Goal: Task Accomplishment & Management: Use online tool/utility

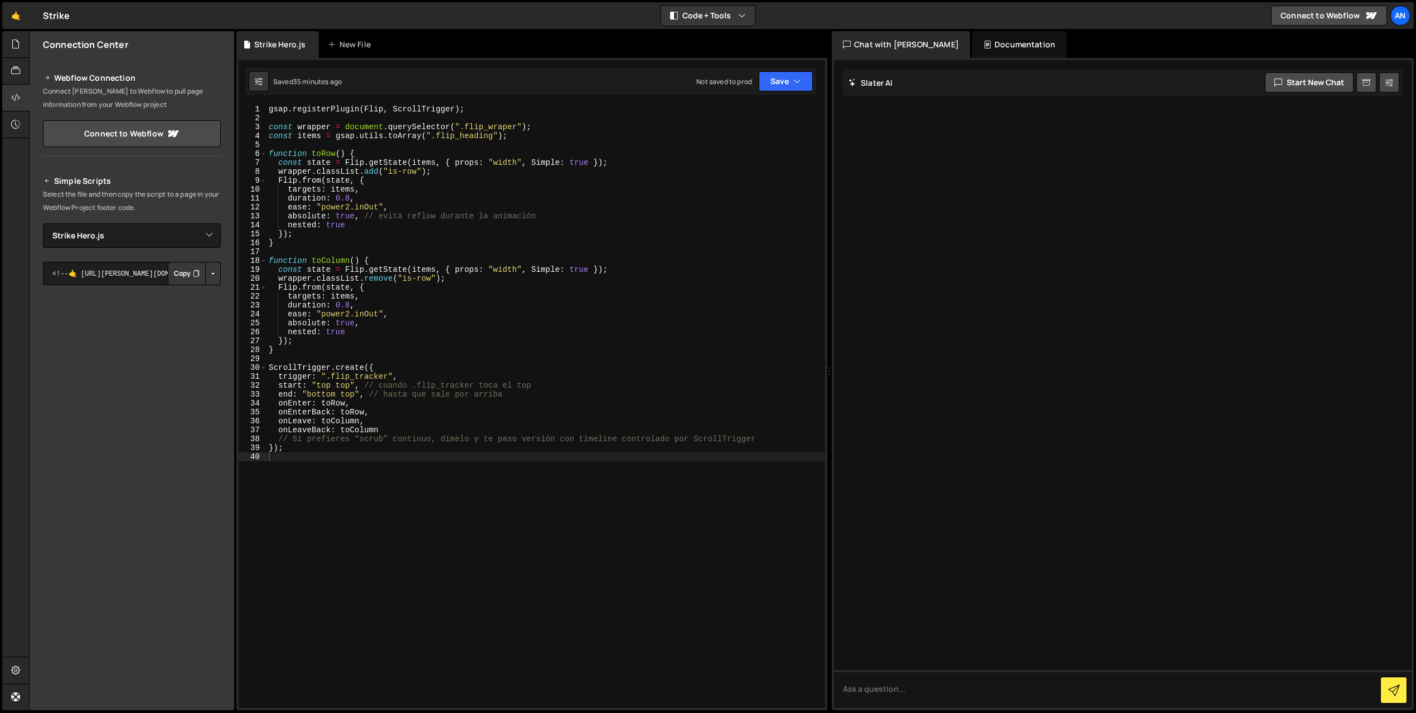
select select "45791"
click at [344, 485] on div "gsap . registerPlugin ( Flip , ScrollTrigger ) ; const wrapper = document . que…" at bounding box center [545, 415] width 558 height 621
paste textarea "}"
type textarea "}"
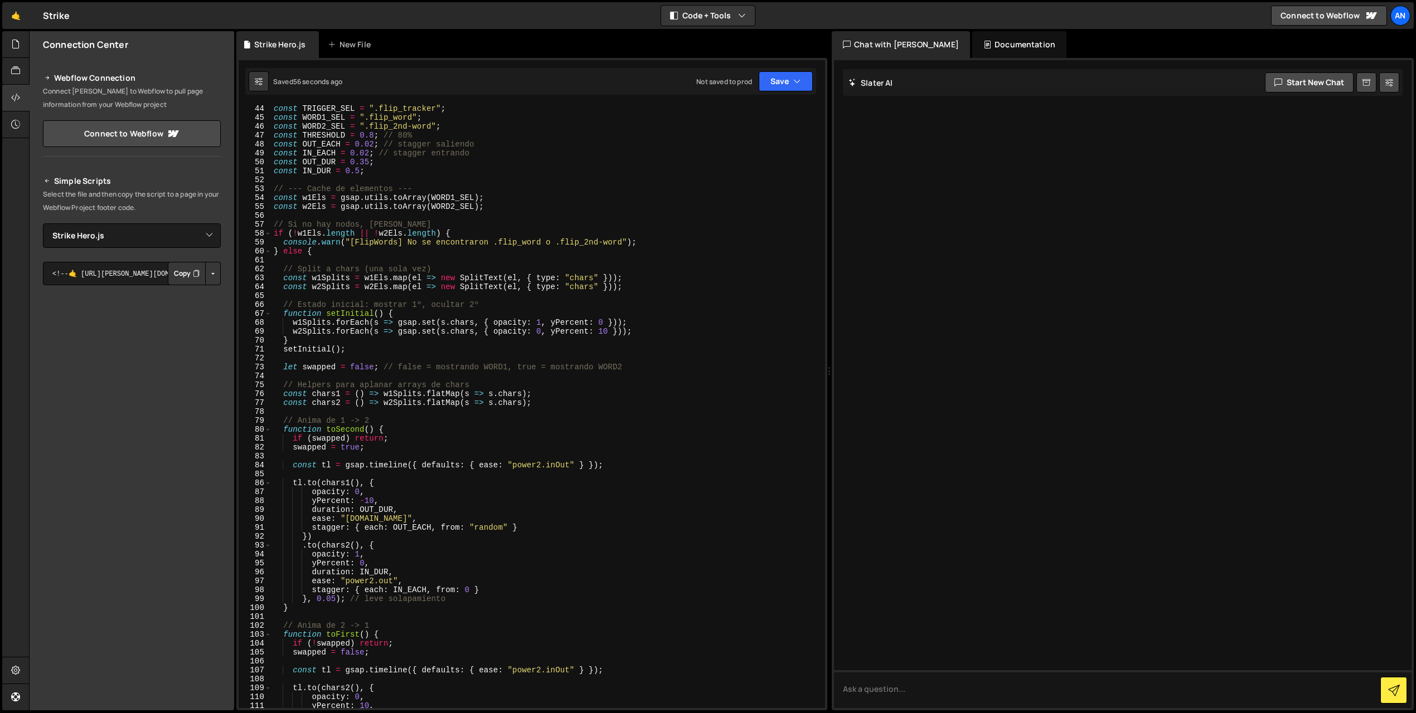
scroll to position [356, 0]
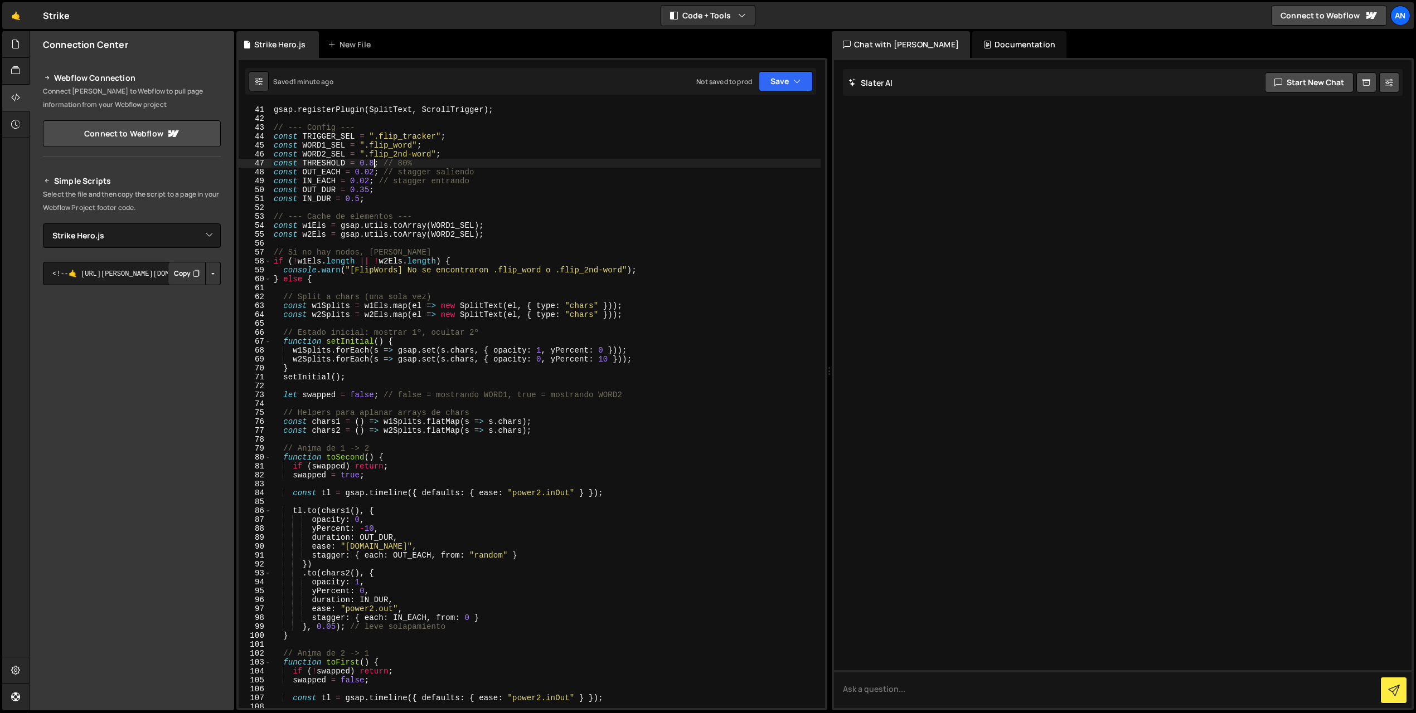
click at [372, 167] on div "gsap . registerPlugin ( SplitText , ScrollTrigger ) ; // --- Config --- const T…" at bounding box center [545, 406] width 549 height 621
type textarea "const THRESHOLD = 0.4; // 80%"
click at [774, 86] on button "Save" at bounding box center [786, 81] width 54 height 20
click at [769, 101] on button "Save to Staging S Saved 1 minute ago" at bounding box center [748, 116] width 134 height 36
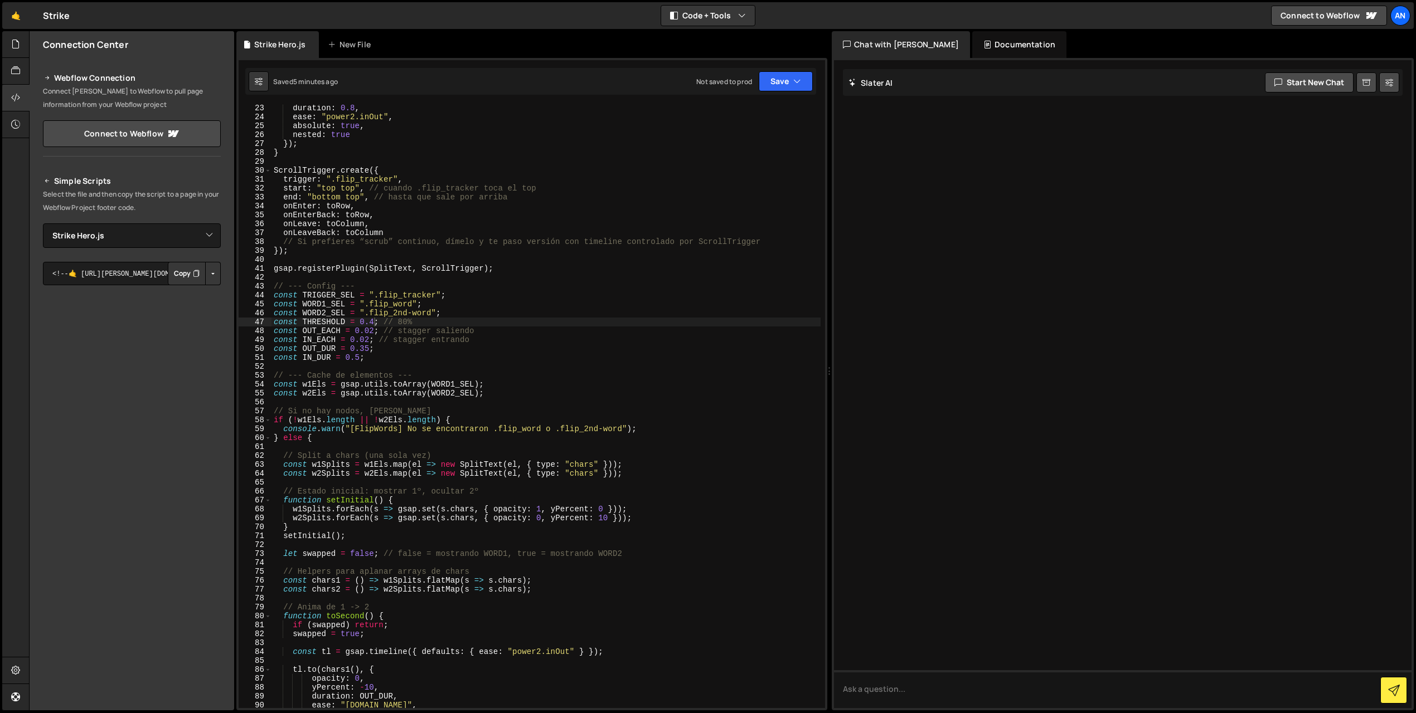
scroll to position [0, 0]
click at [283, 261] on div "duration : 0.8 , ease : "power2.inOut" , absolute : true , nested : true }) ; }…" at bounding box center [545, 414] width 549 height 621
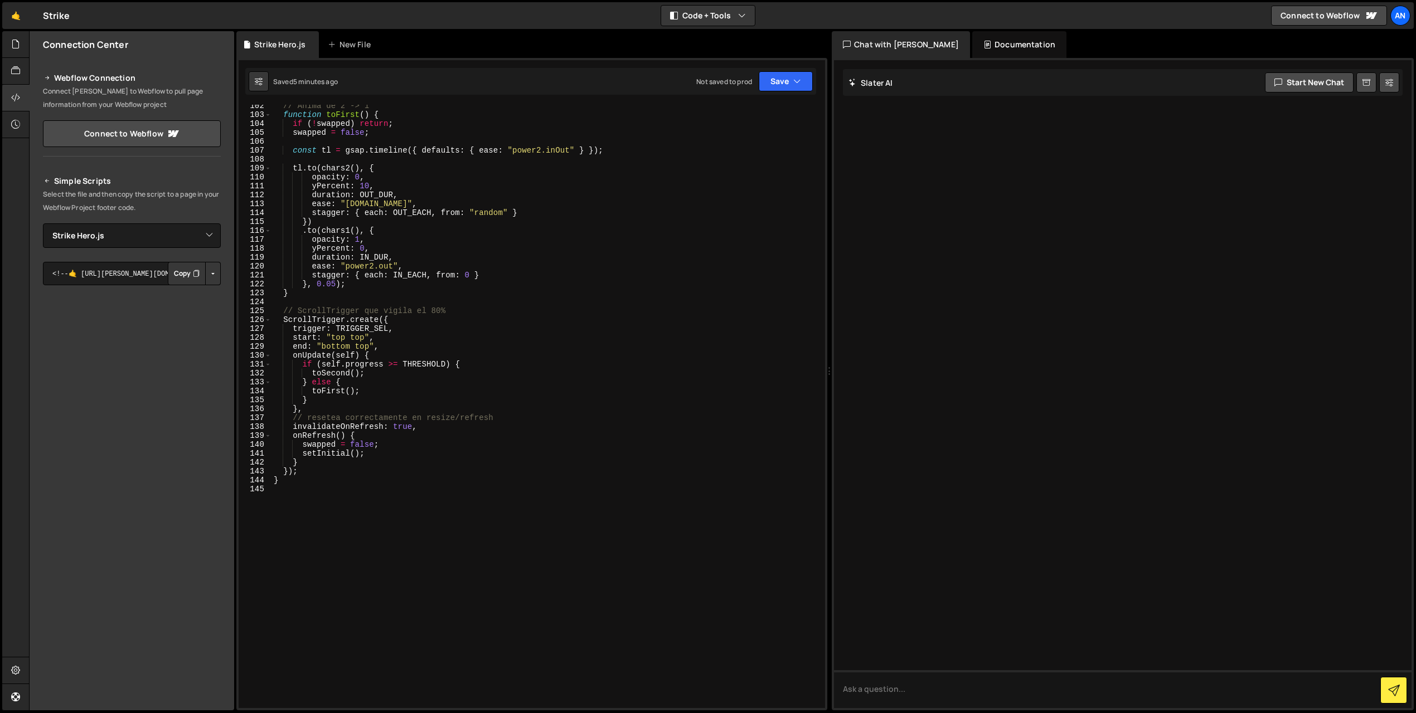
scroll to position [987, 0]
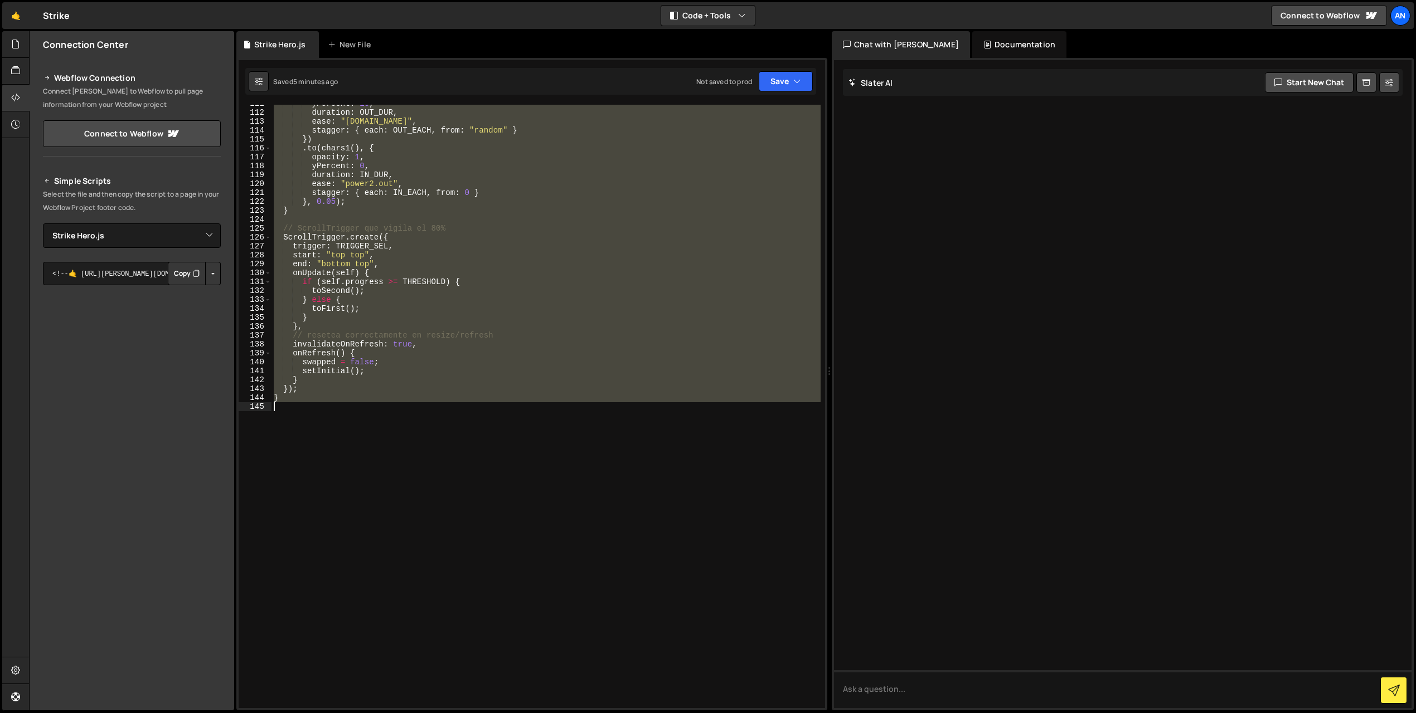
click at [338, 617] on div "yPercent : 10 , duration : OUT_DUR , ease : "[DOMAIN_NAME]" , stagger : { each …" at bounding box center [545, 409] width 549 height 621
type textarea "}"
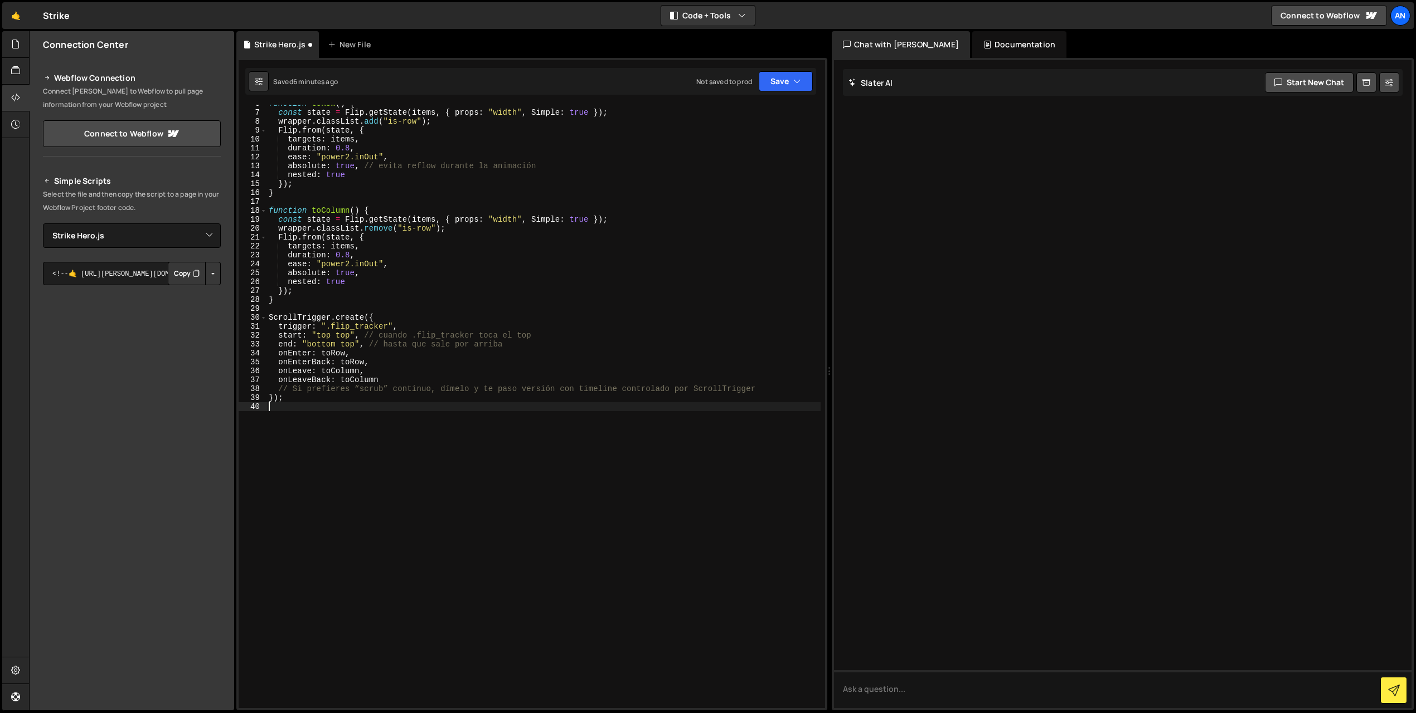
click at [404, 456] on div "function toRow ( ) { const state = Flip . getState ( items , { props : "width" …" at bounding box center [543, 409] width 554 height 621
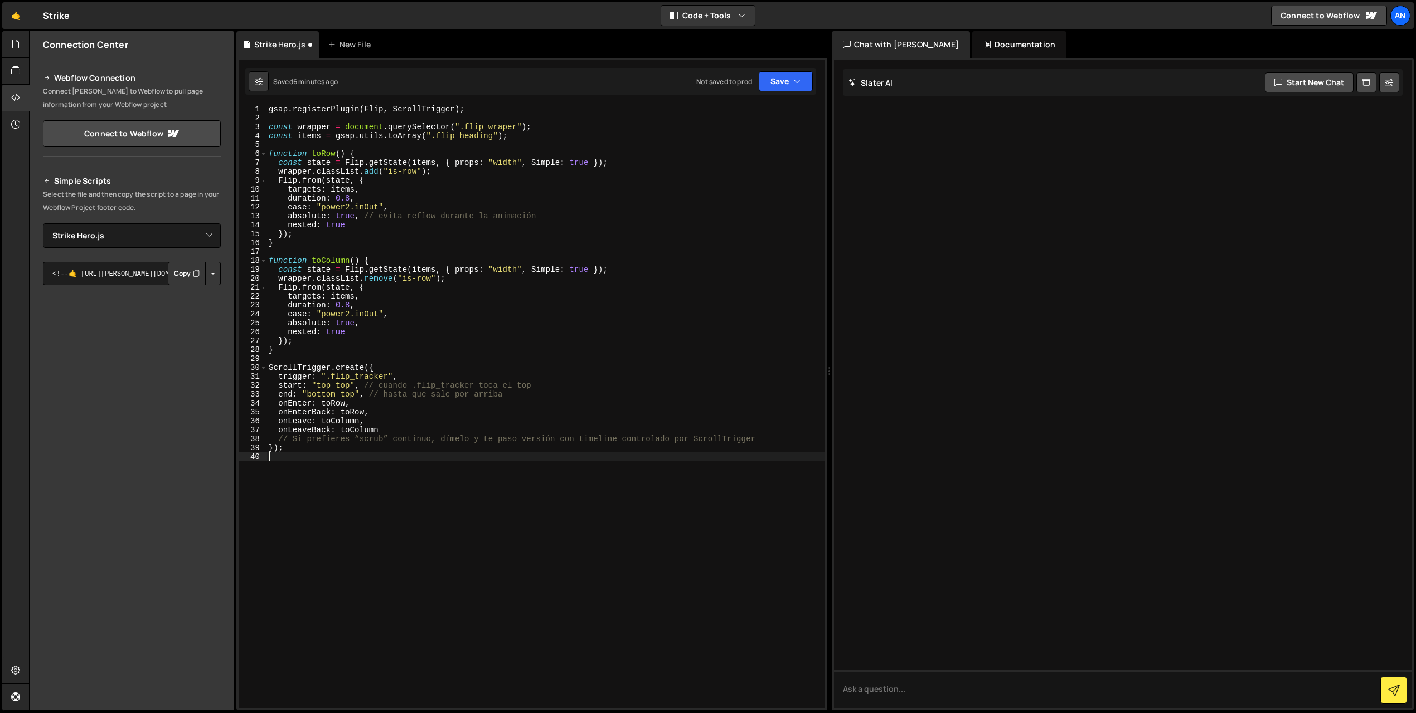
paste textarea "}"
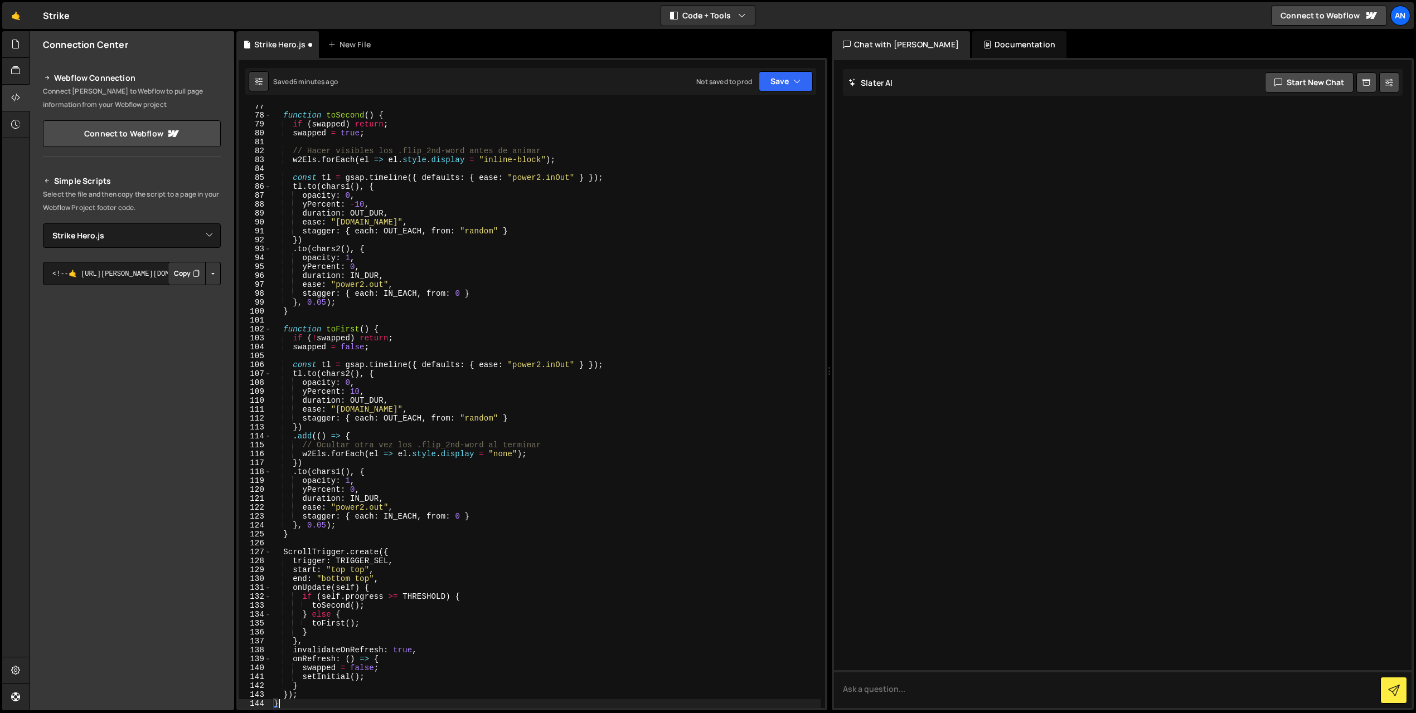
scroll to position [681, 0]
type textarea "}"
click at [778, 72] on button "Save" at bounding box center [786, 81] width 54 height 20
click at [766, 98] on div "Debug Explain Copy Strike Hero.js New File Saved 6 minutes ago Not saved to pro…" at bounding box center [531, 371] width 591 height 680
drag, startPoint x: 778, startPoint y: 83, endPoint x: 764, endPoint y: 105, distance: 25.8
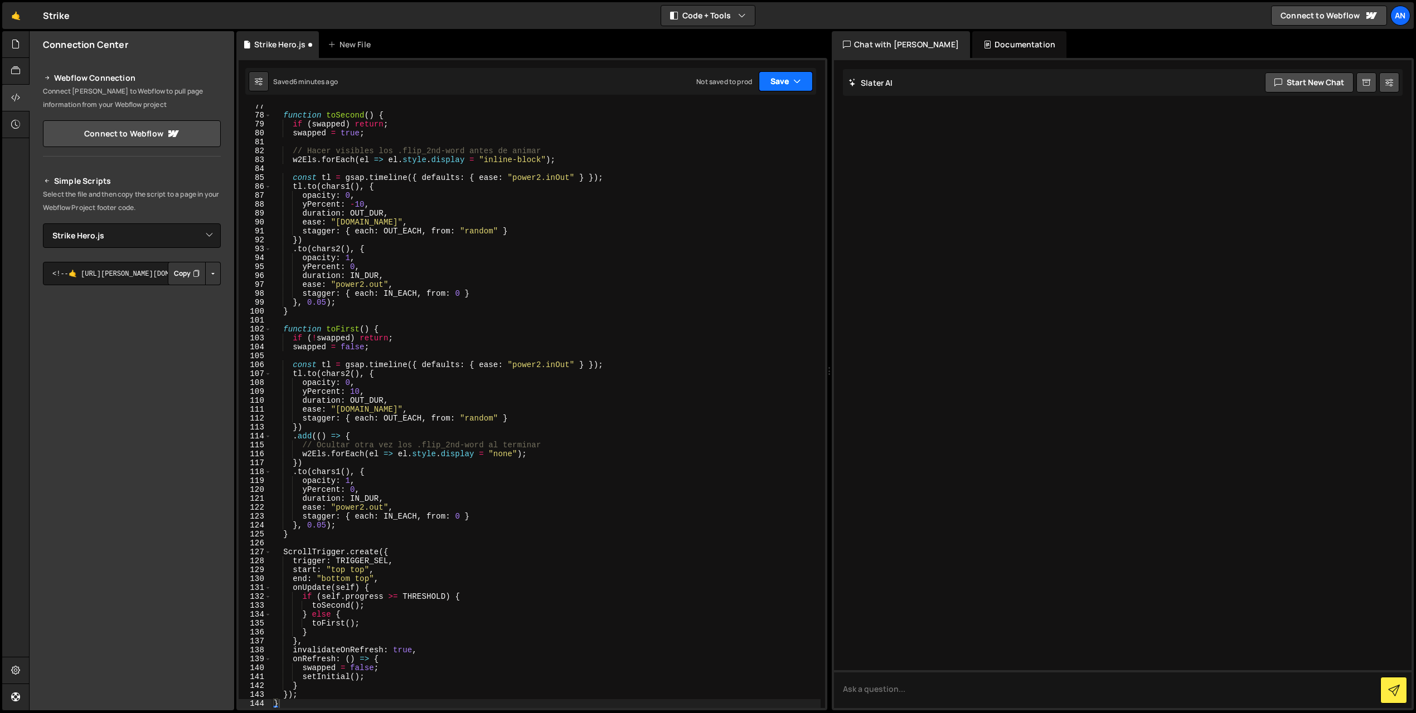
click at [778, 82] on button "Save" at bounding box center [786, 81] width 54 height 20
click at [753, 123] on div "6 minutes ago" at bounding box center [731, 120] width 43 height 9
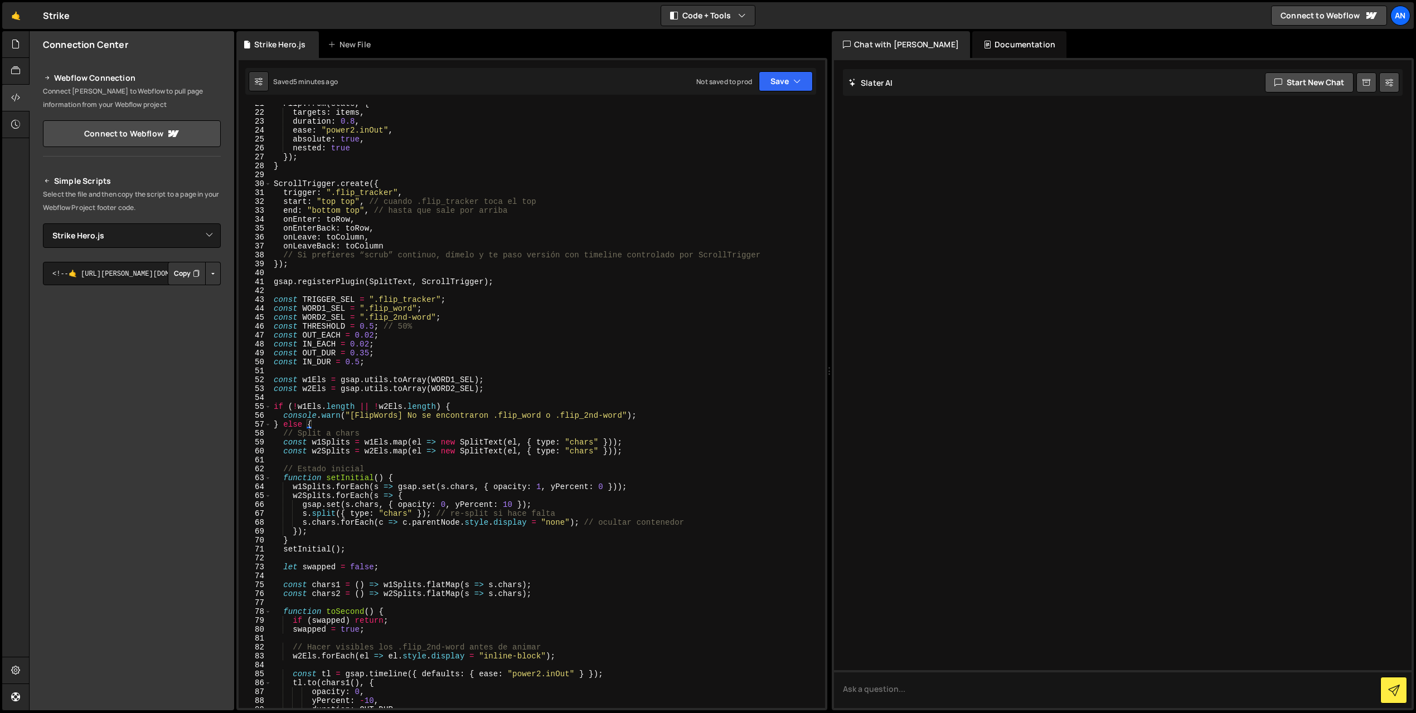
scroll to position [147, 0]
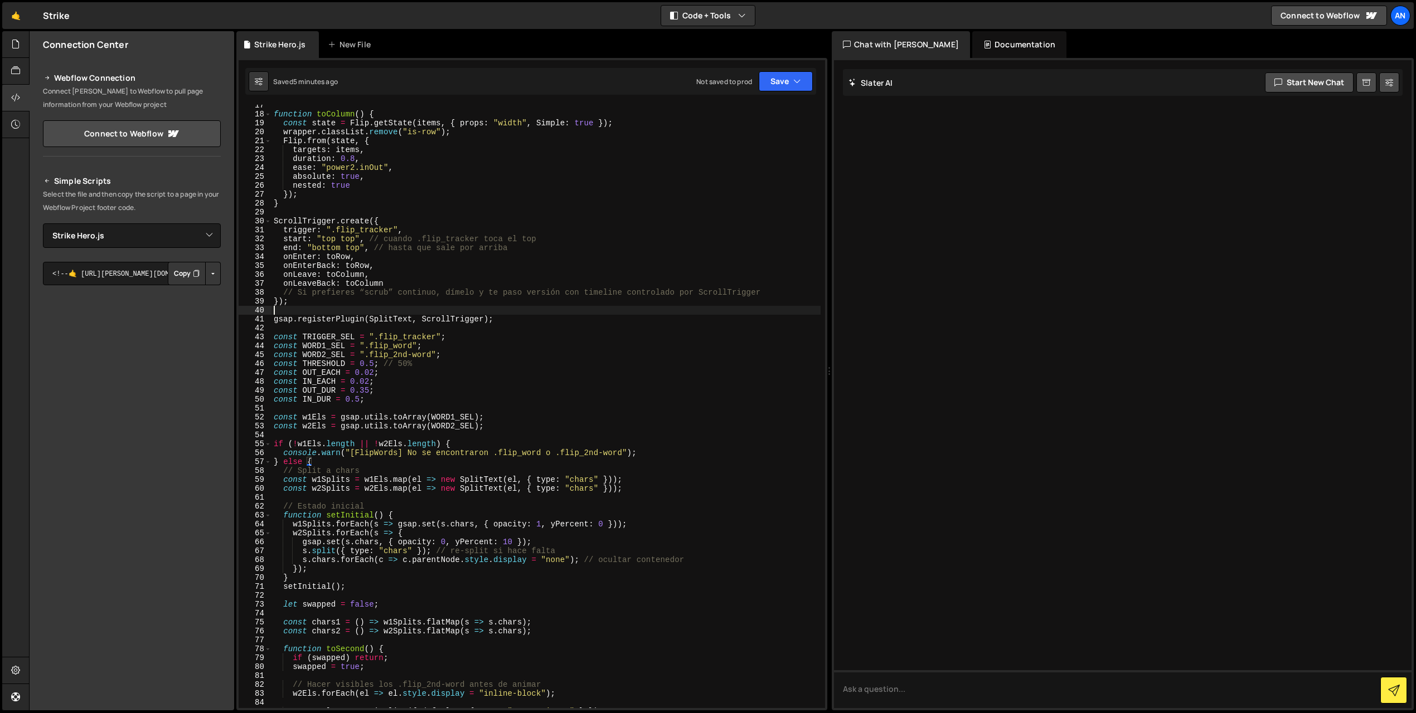
click at [290, 313] on div "function toColumn ( ) { const state = Flip . getState ( items , { props : "widt…" at bounding box center [545, 411] width 549 height 621
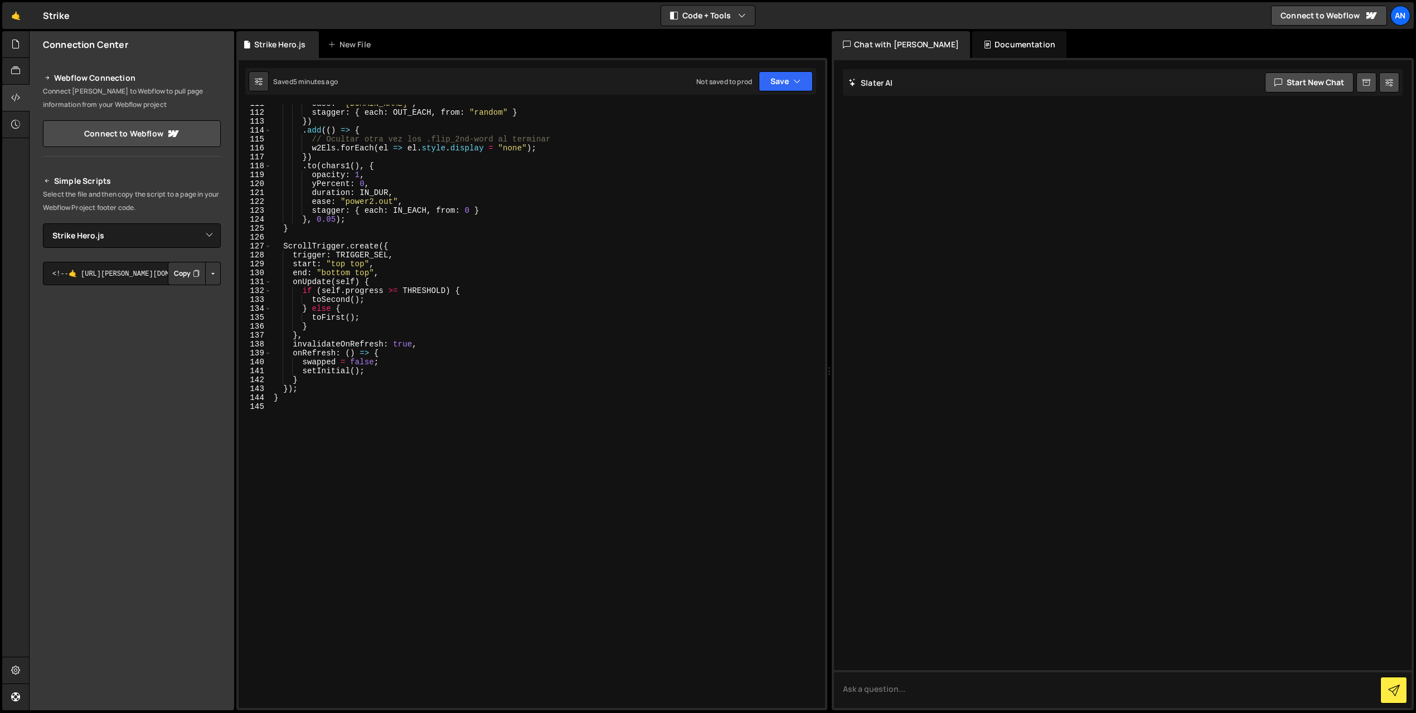
scroll to position [987, 0]
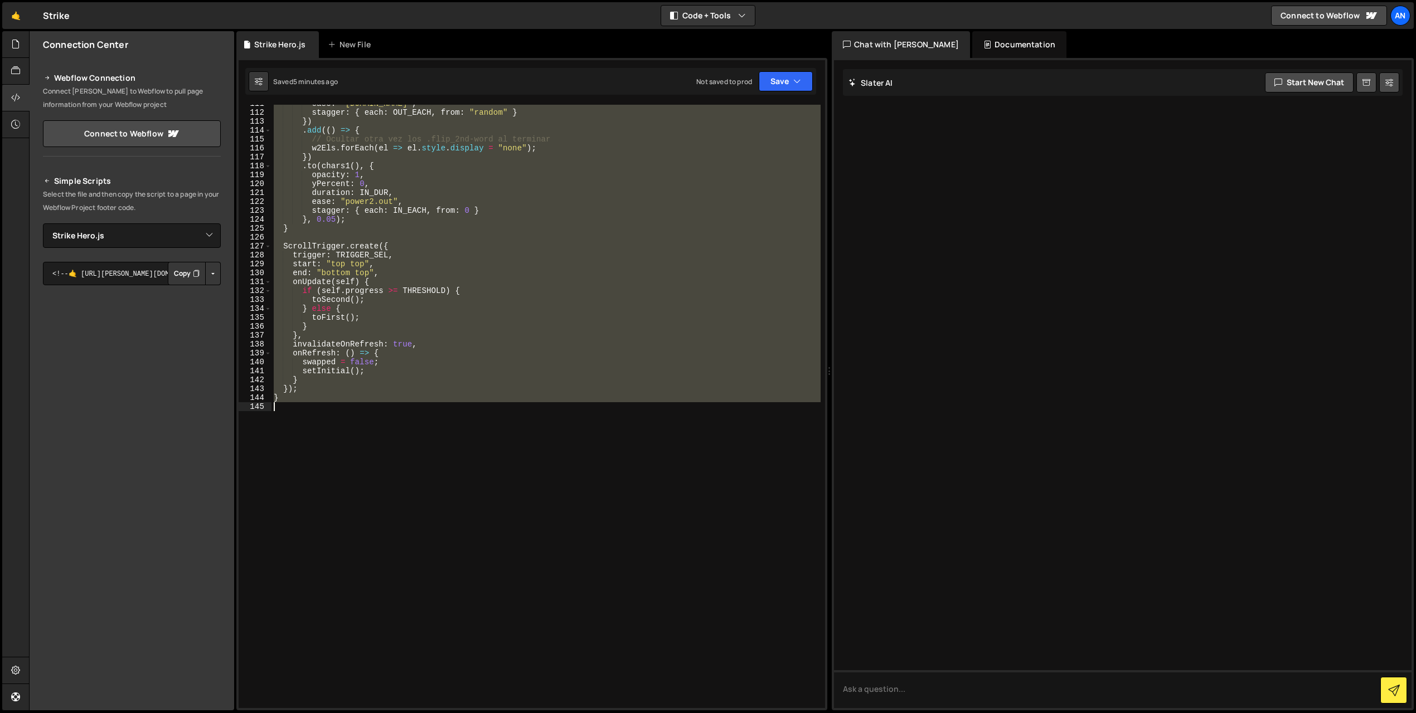
click at [411, 551] on div "ease : "[DOMAIN_NAME]" , stagger : { each : OUT_EACH , from : "random" } }) . a…" at bounding box center [545, 409] width 549 height 621
type textarea "}"
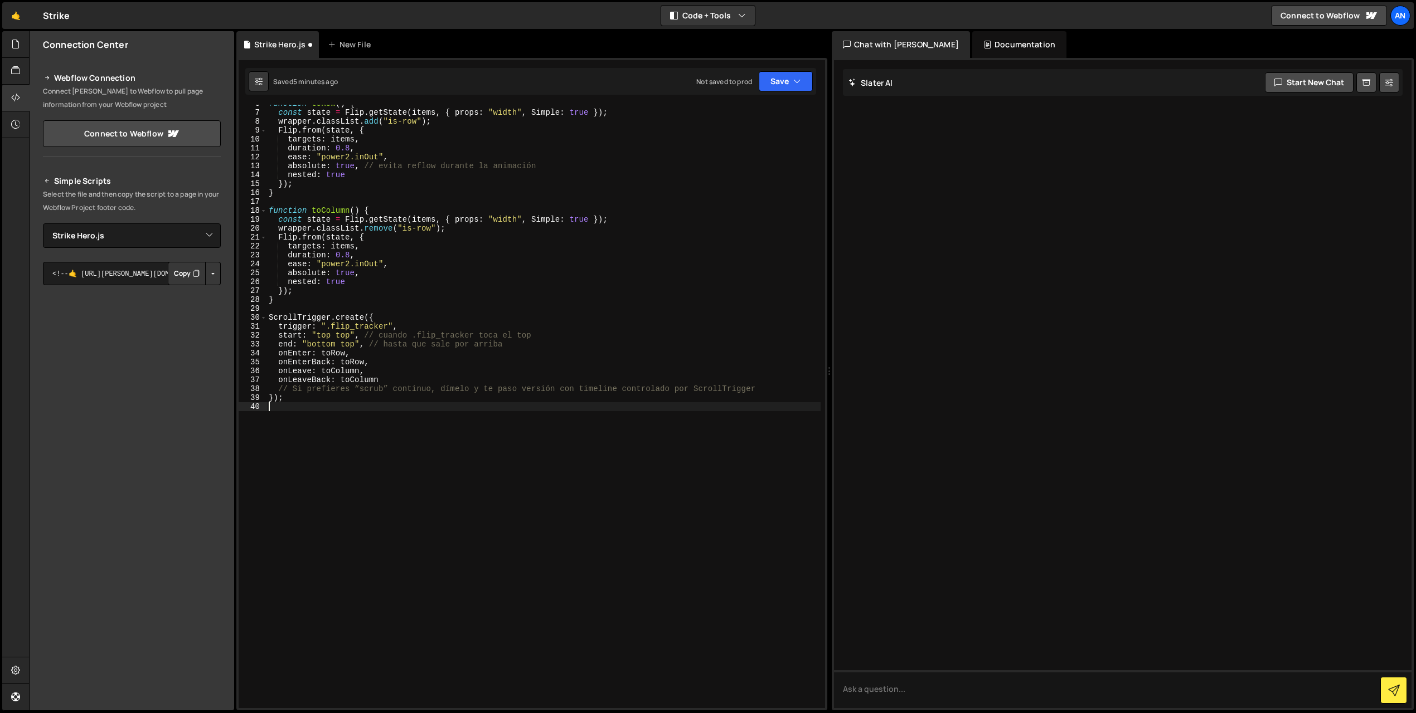
scroll to position [51, 0]
click at [771, 77] on button "Save" at bounding box center [786, 81] width 54 height 20
click at [755, 113] on div "Save to Staging S" at bounding box center [748, 108] width 116 height 11
click at [433, 450] on div "function toRow ( ) { const state = Flip . getState ( items , { props : "width" …" at bounding box center [543, 409] width 554 height 621
paste textarea "}"
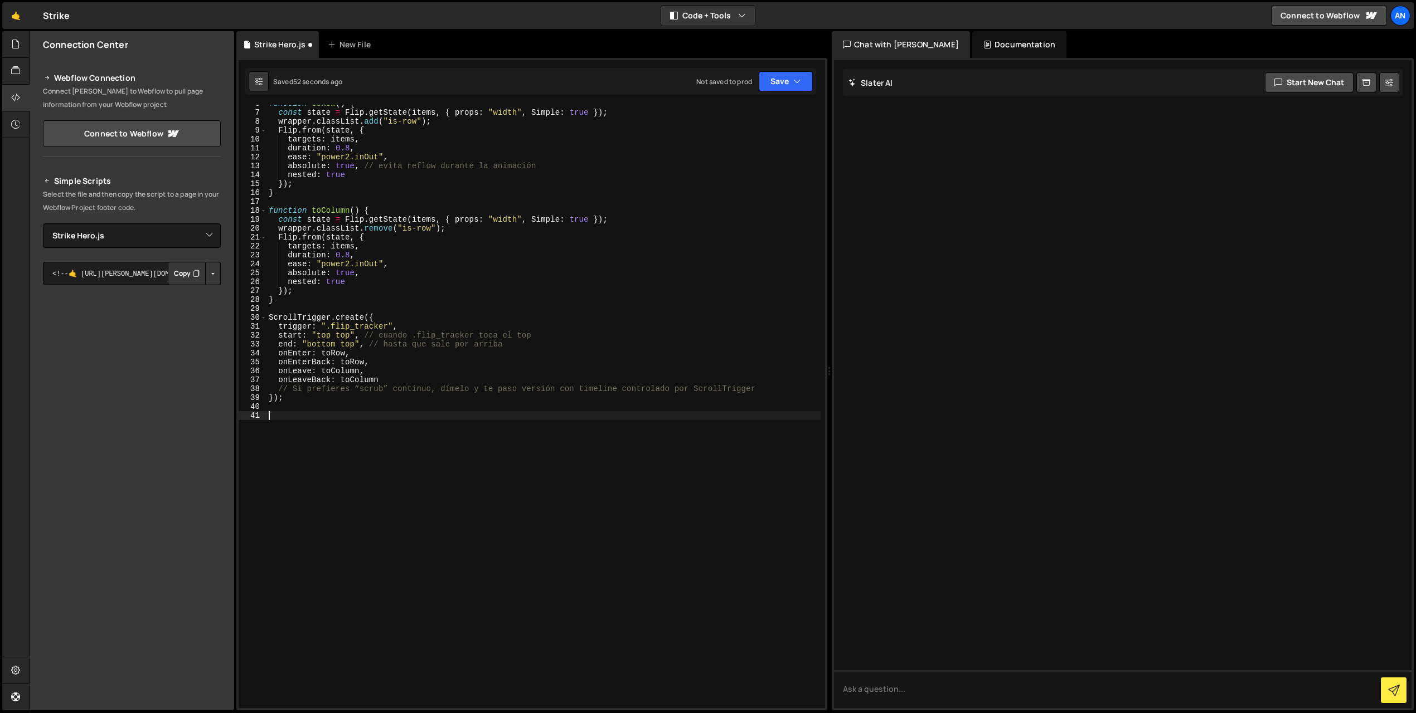
scroll to position [725, 0]
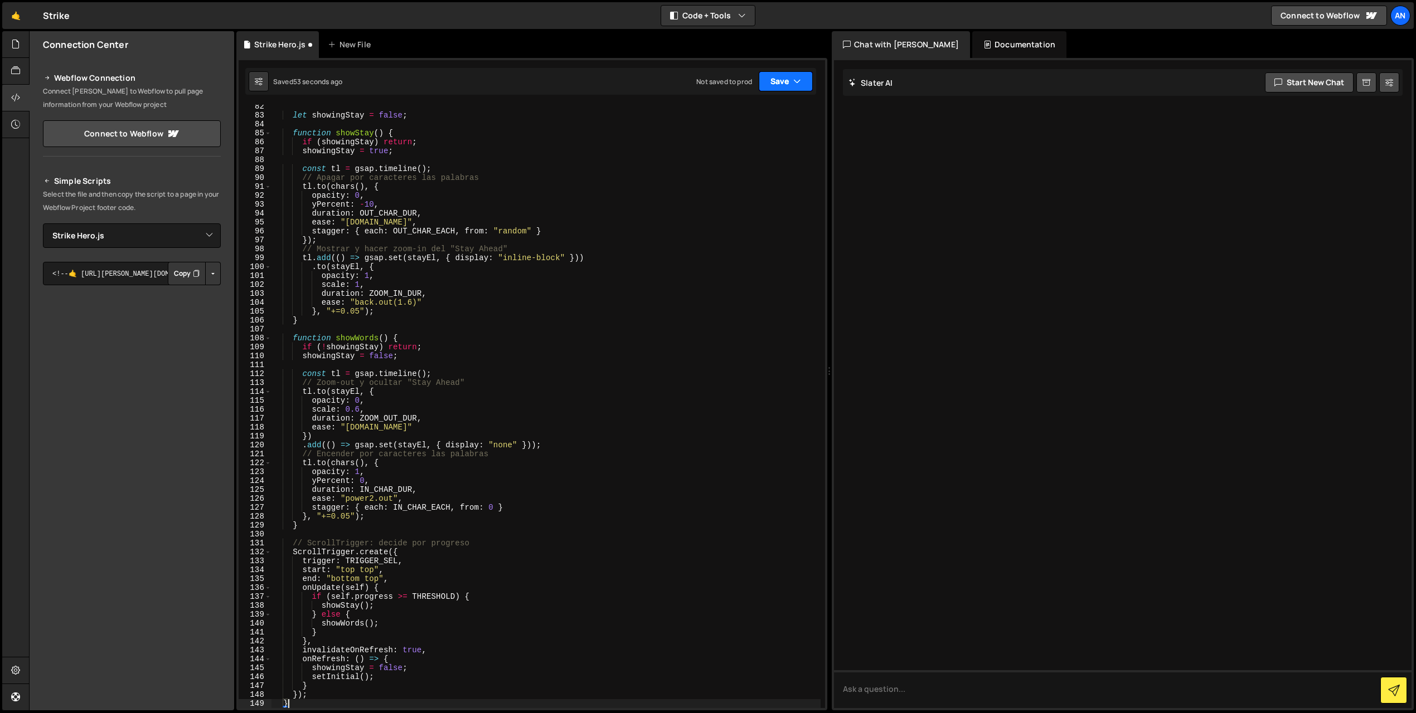
click at [784, 76] on button "Save" at bounding box center [786, 81] width 54 height 20
click at [778, 101] on button "Save to Staging S Saved 54 seconds ago" at bounding box center [748, 116] width 134 height 36
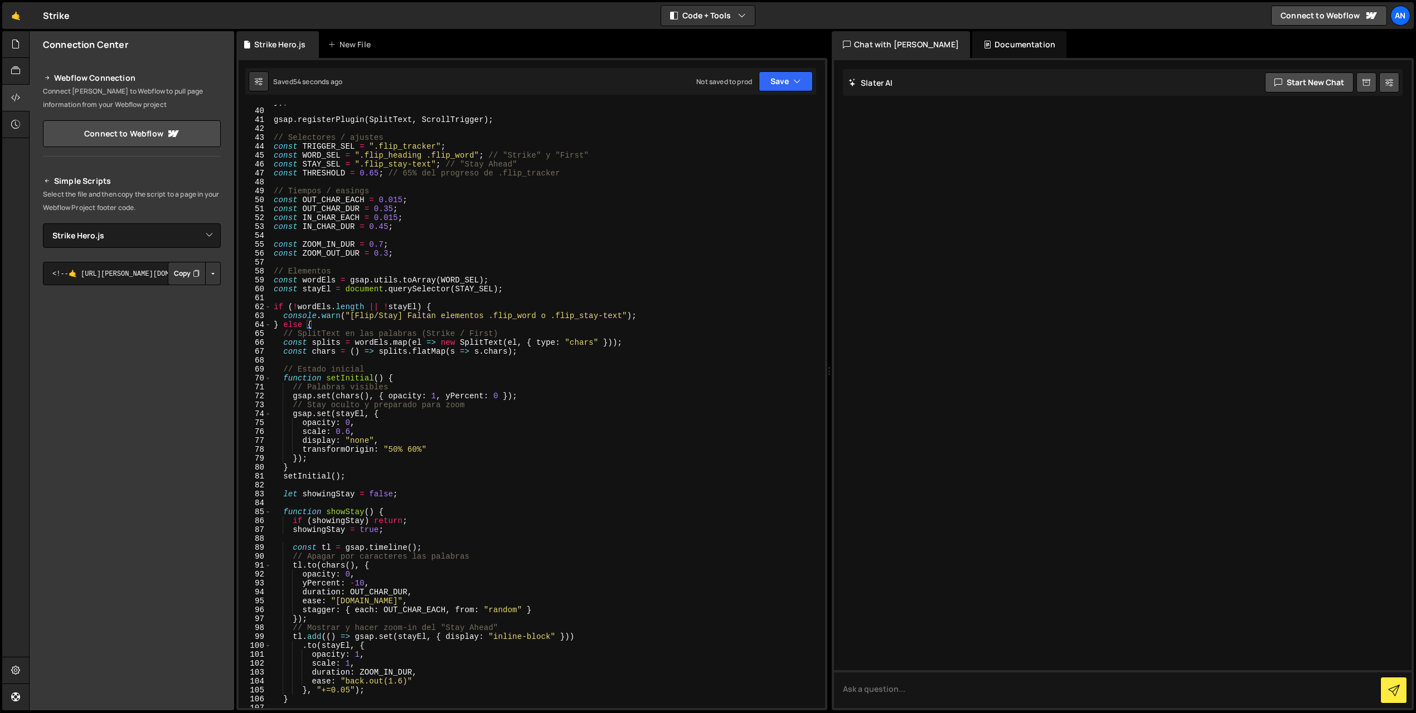
scroll to position [337, 0]
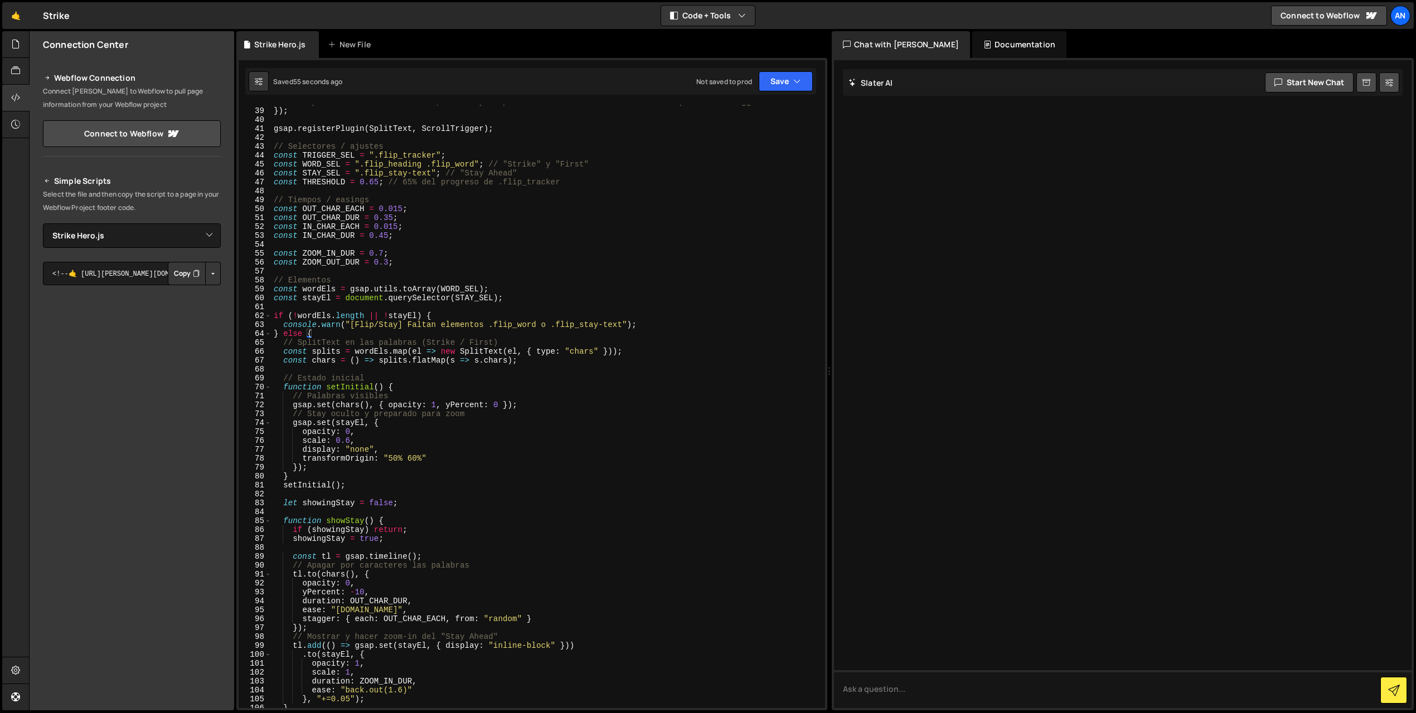
click at [373, 178] on div "// Si prefieres “scrub” continuo, dímelo y te paso versión con timeline control…" at bounding box center [545, 408] width 549 height 621
type textarea "const THRESHOLD = 0.40; // 65% del progreso de .flip_tracker"
click at [778, 86] on button "Save" at bounding box center [786, 81] width 54 height 20
click at [759, 113] on div "Save to Staging S" at bounding box center [748, 108] width 116 height 11
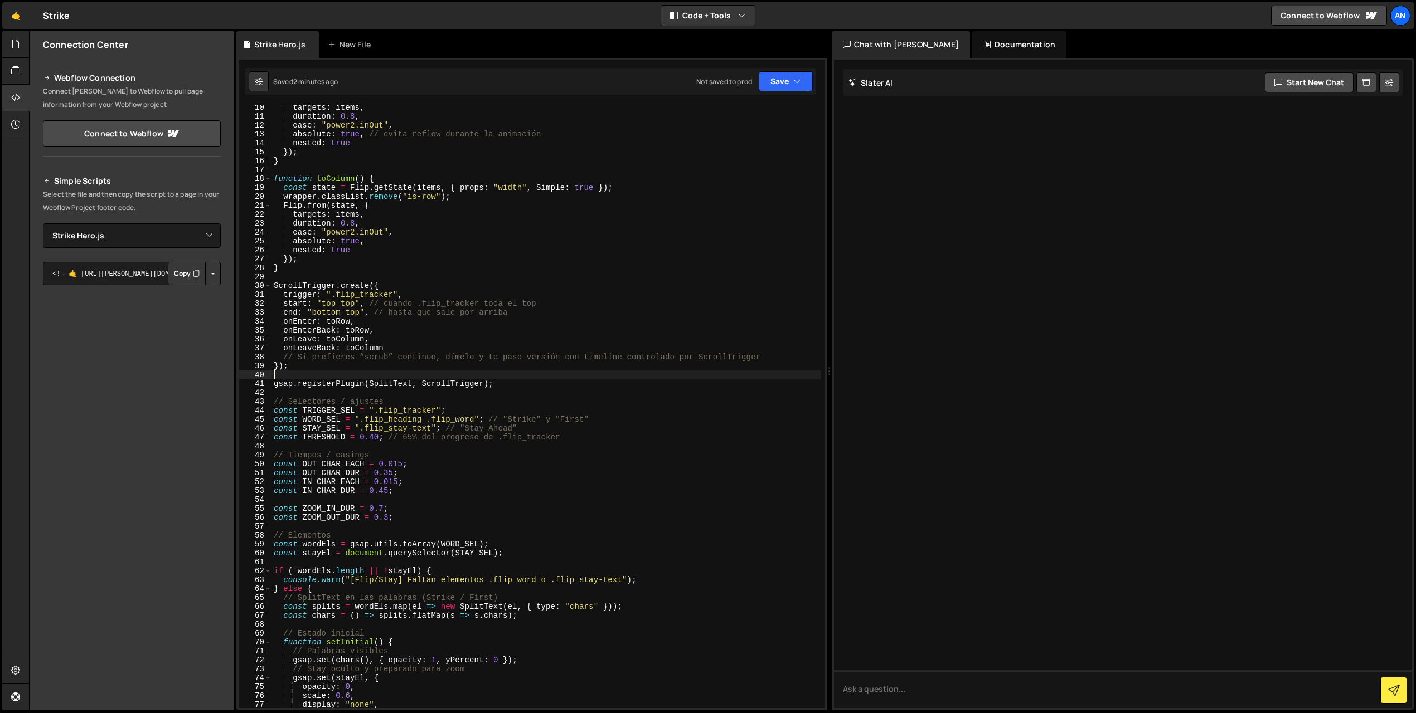
scroll to position [0, 0]
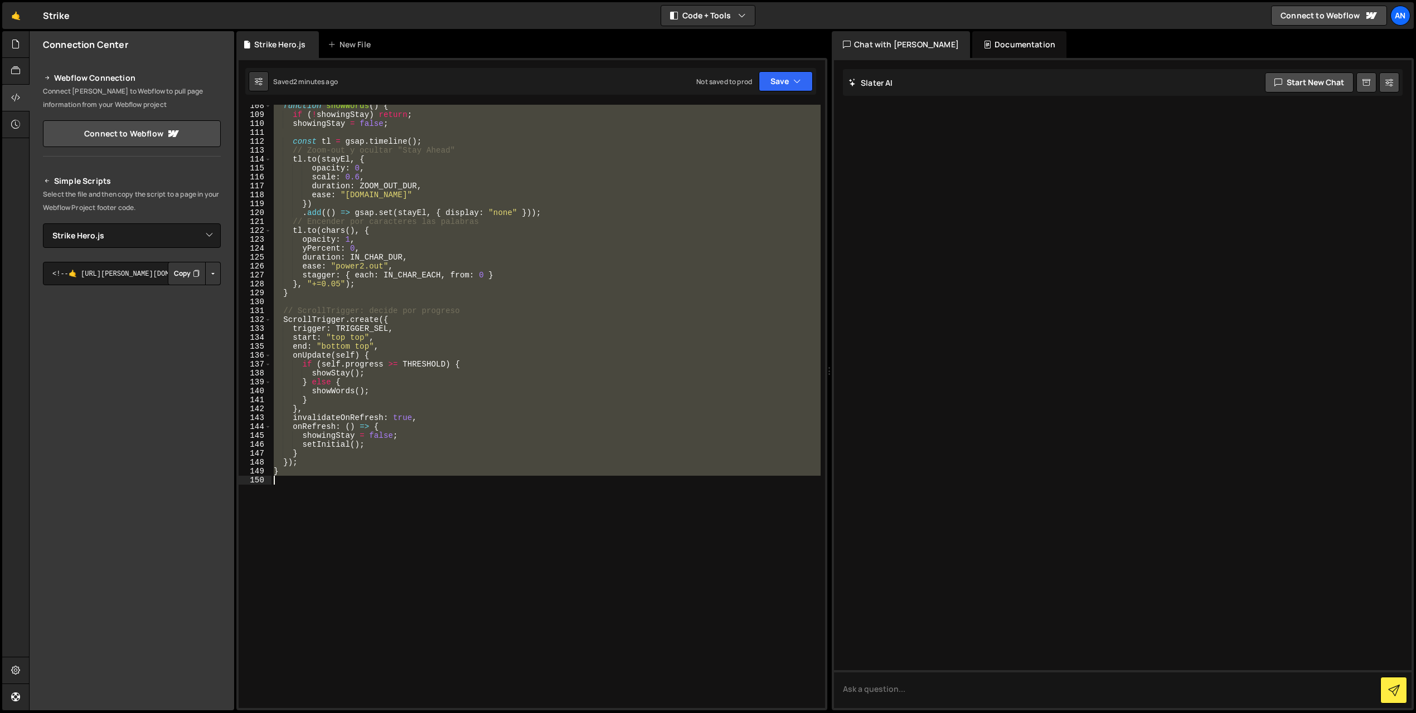
drag, startPoint x: 274, startPoint y: 376, endPoint x: 348, endPoint y: 618, distance: 253.4
click at [348, 618] on div "function showWords ( ) { if ( ! showingStay ) return ; showingStay = false ; co…" at bounding box center [545, 411] width 549 height 621
type textarea "}"
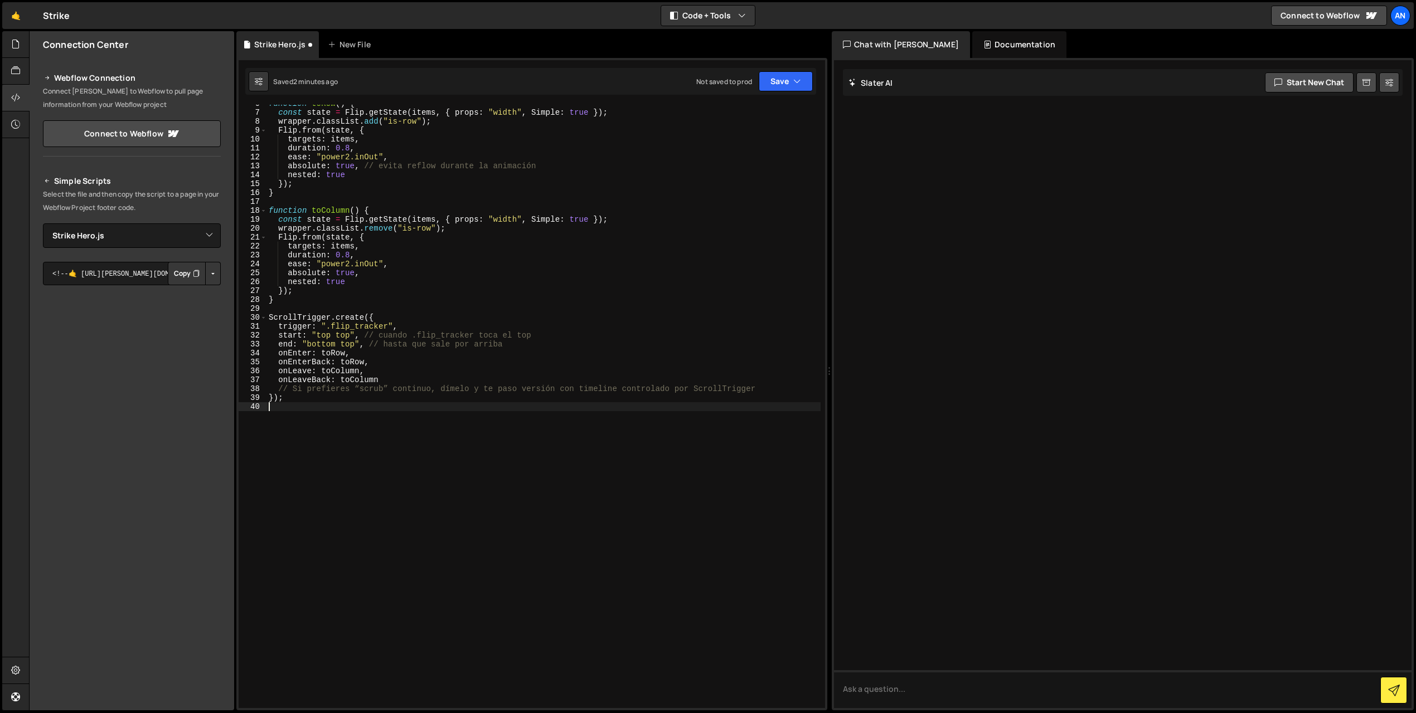
paste textarea "}"
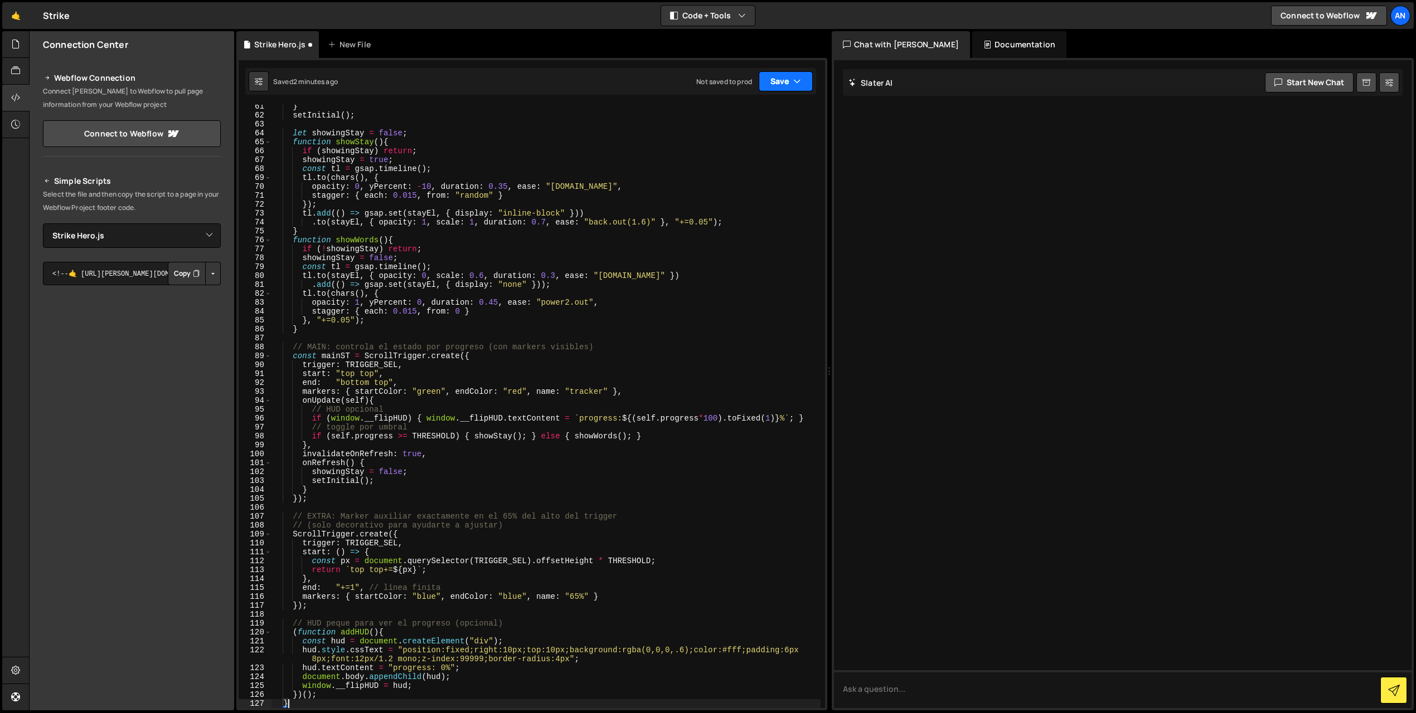
click at [765, 81] on button "Save" at bounding box center [786, 81] width 54 height 20
click at [771, 104] on div "Save to Staging S" at bounding box center [748, 108] width 116 height 11
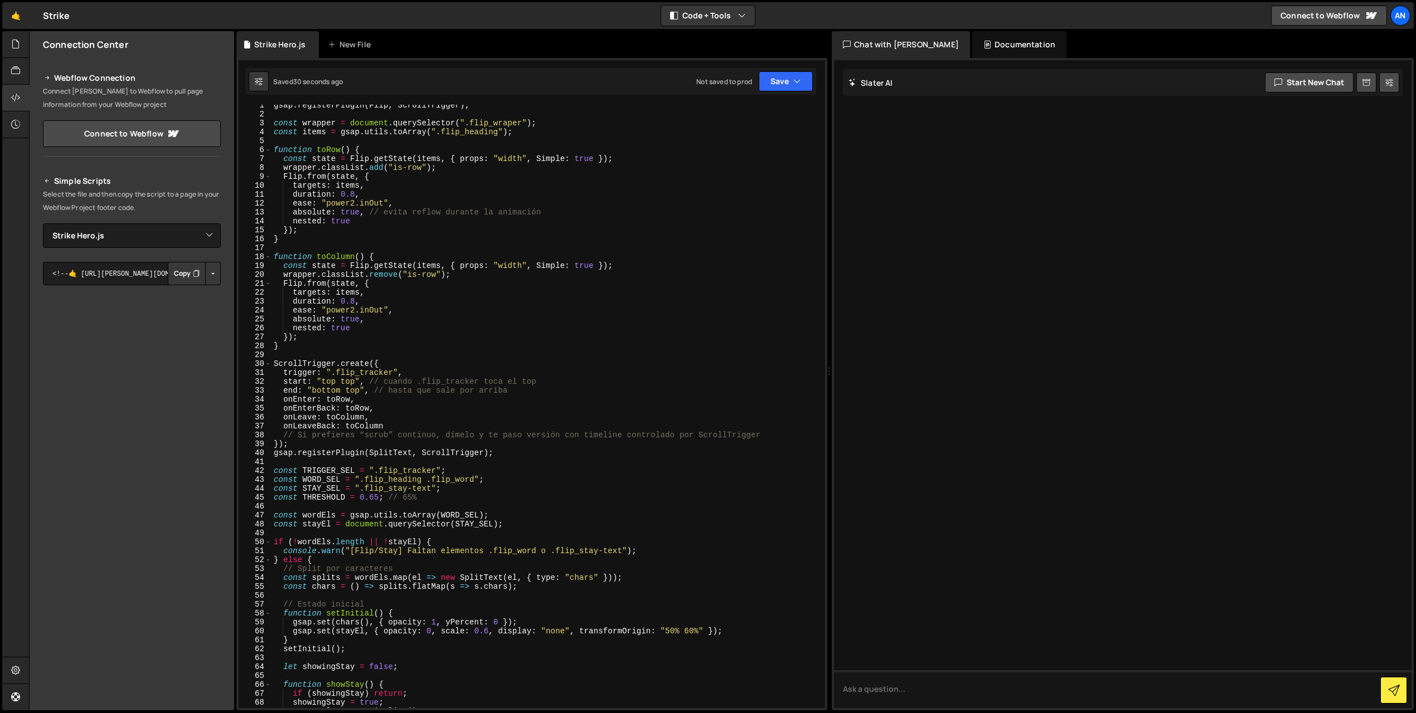
scroll to position [273, 0]
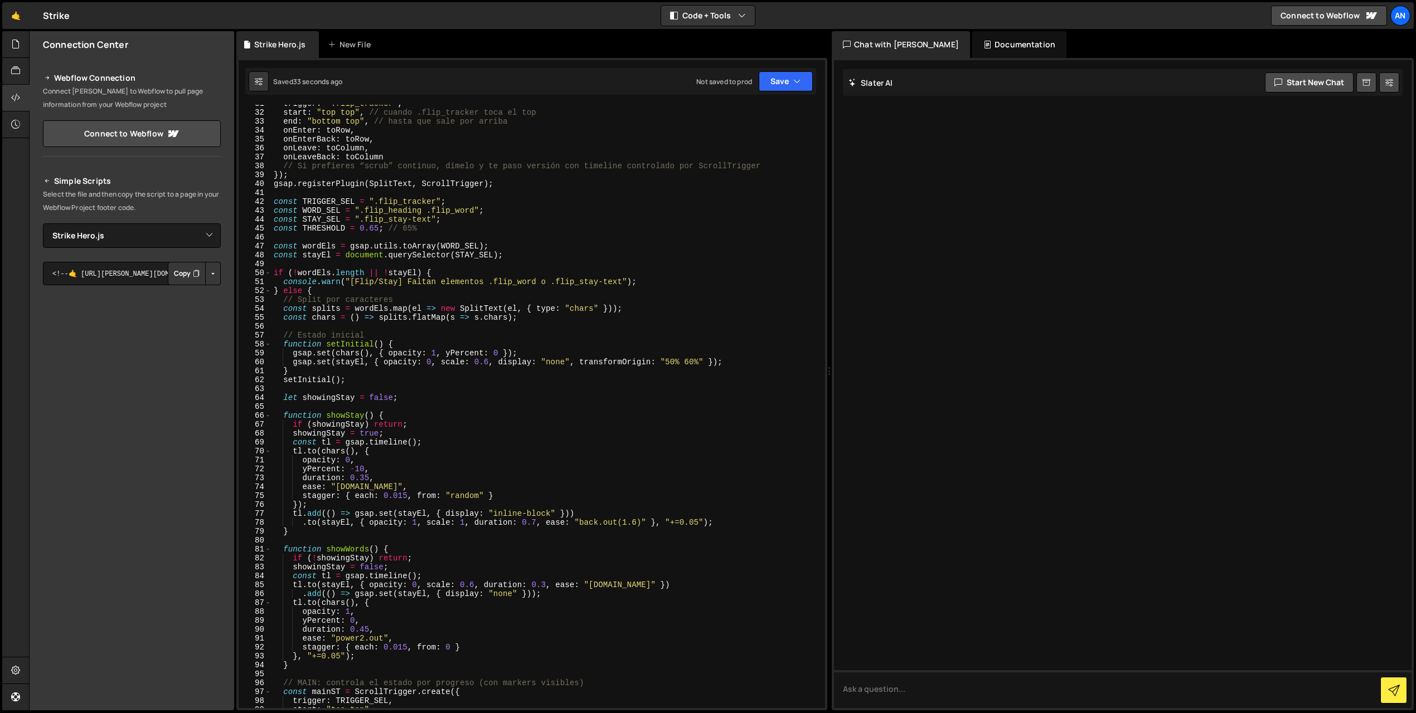
click at [373, 223] on div "trigger : ".flip_tracker" , start : "top top" , // cuando .flip_tracker toca el…" at bounding box center [545, 409] width 549 height 621
click at [376, 231] on div "trigger : ".flip_tracker" , start : "top top" , // cuando .flip_tracker toca el…" at bounding box center [545, 409] width 549 height 621
click at [776, 86] on button "Save" at bounding box center [786, 81] width 54 height 20
click at [757, 121] on div "36 seconds ago" at bounding box center [735, 120] width 50 height 9
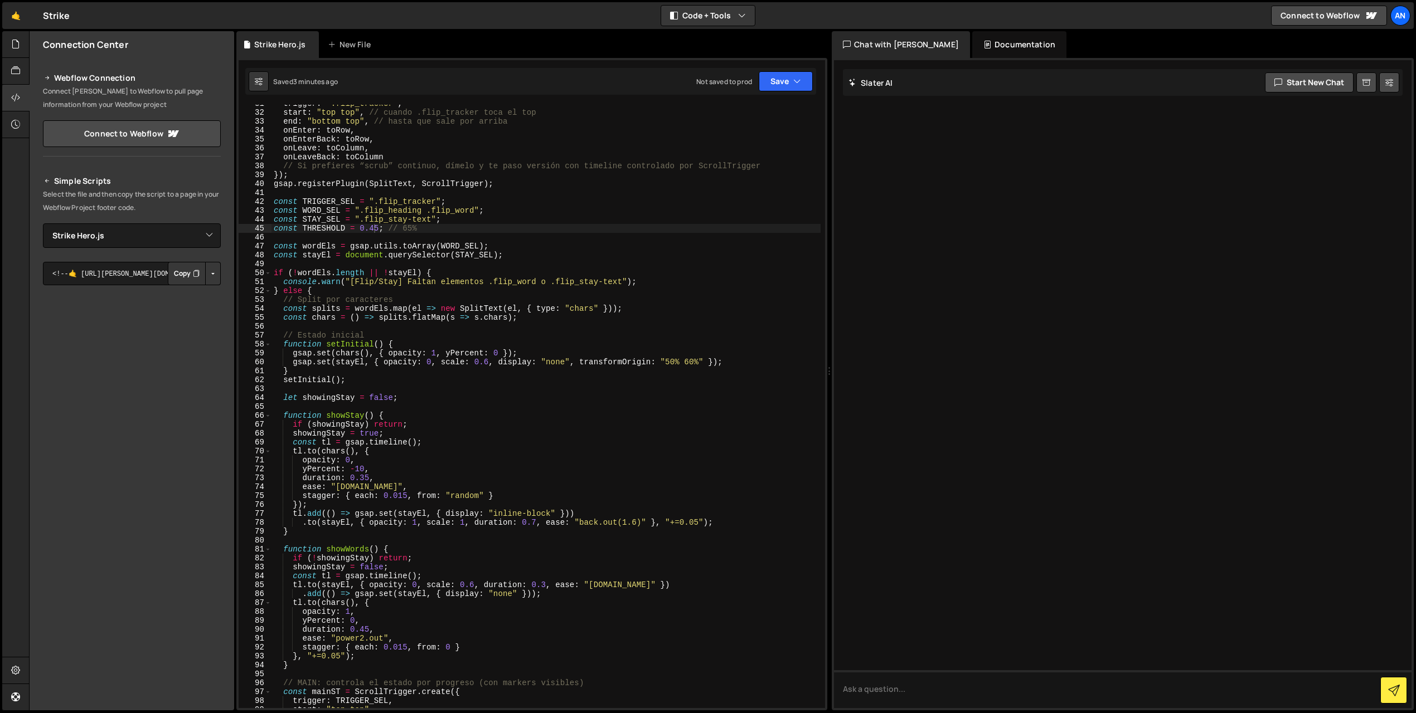
click at [478, 399] on div "trigger : ".flip_tracker" , start : "top top" , // cuando .flip_tracker toca el…" at bounding box center [545, 409] width 549 height 621
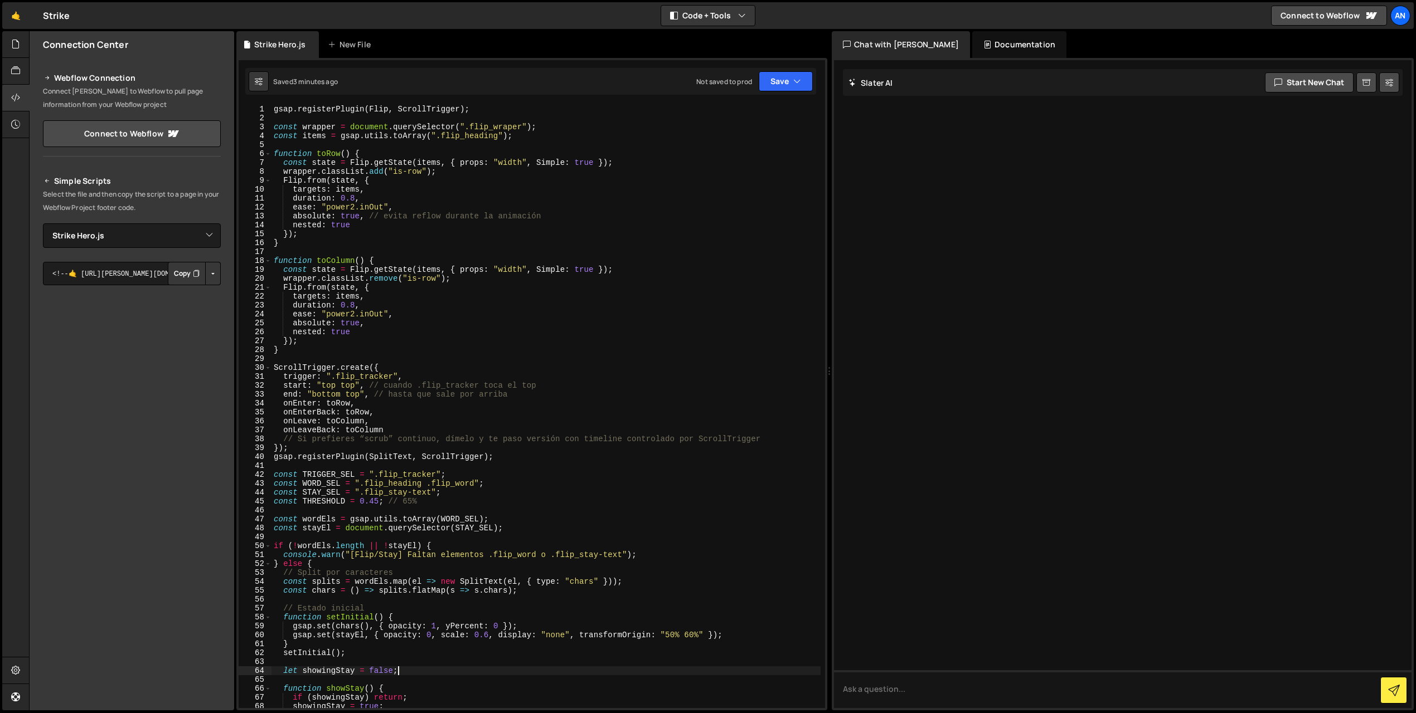
scroll to position [0, 0]
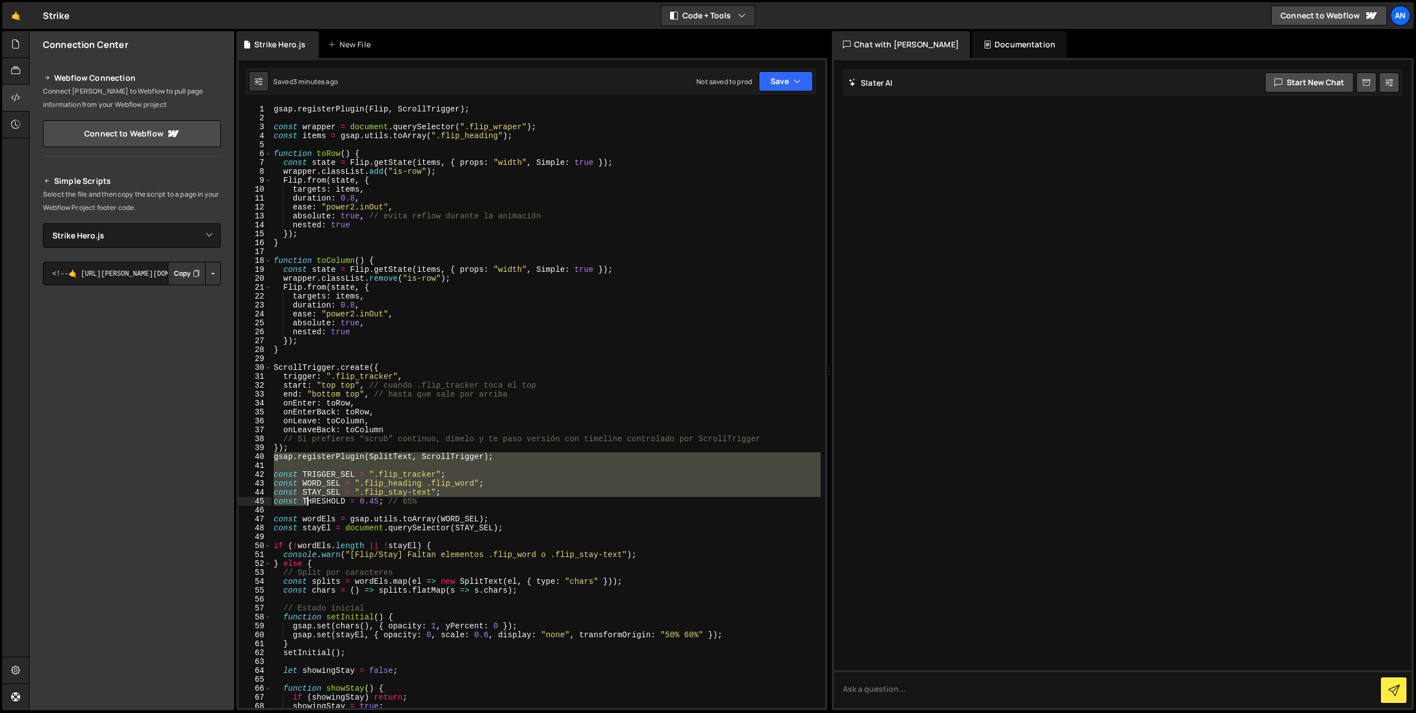
drag, startPoint x: 272, startPoint y: 459, endPoint x: 309, endPoint y: 503, distance: 57.7
click at [309, 503] on div "gsap . registerPlugin ( Flip , ScrollTrigger ) ; const wrapper = document . que…" at bounding box center [545, 415] width 549 height 621
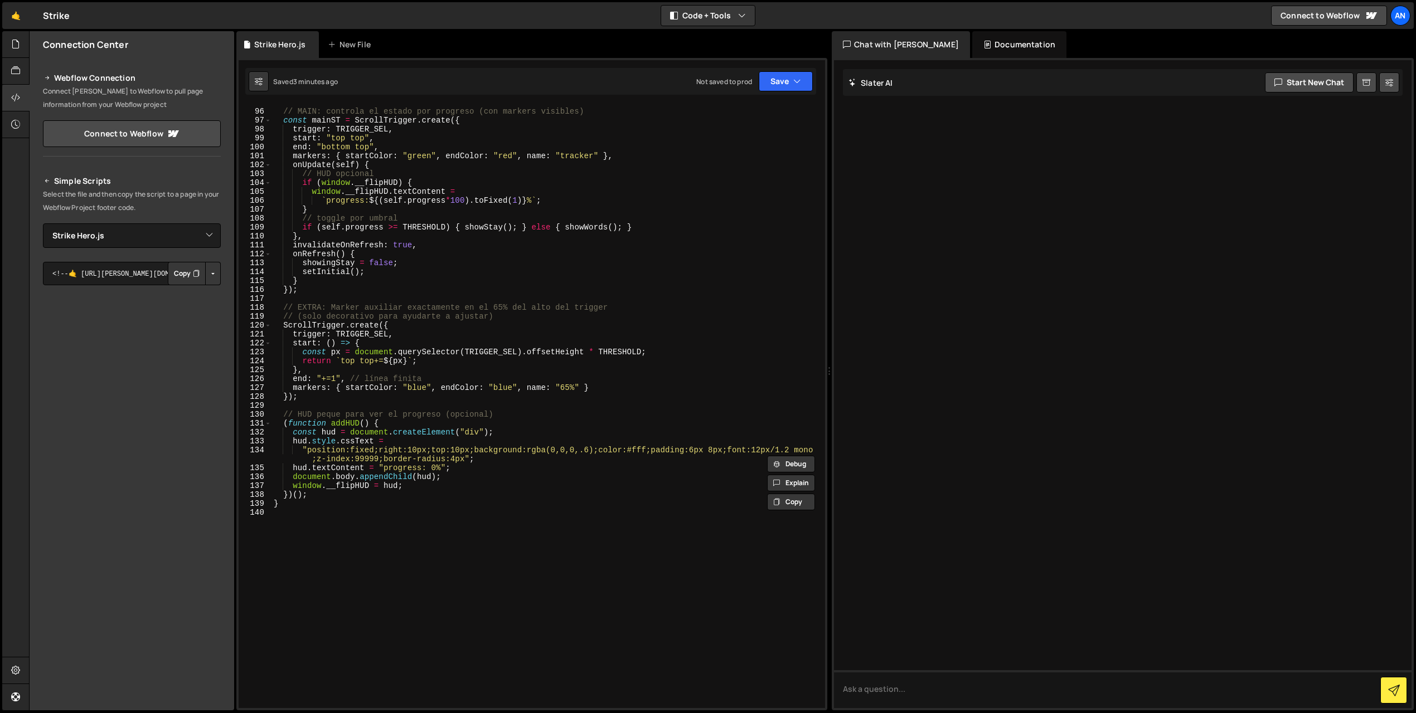
scroll to position [951, 0]
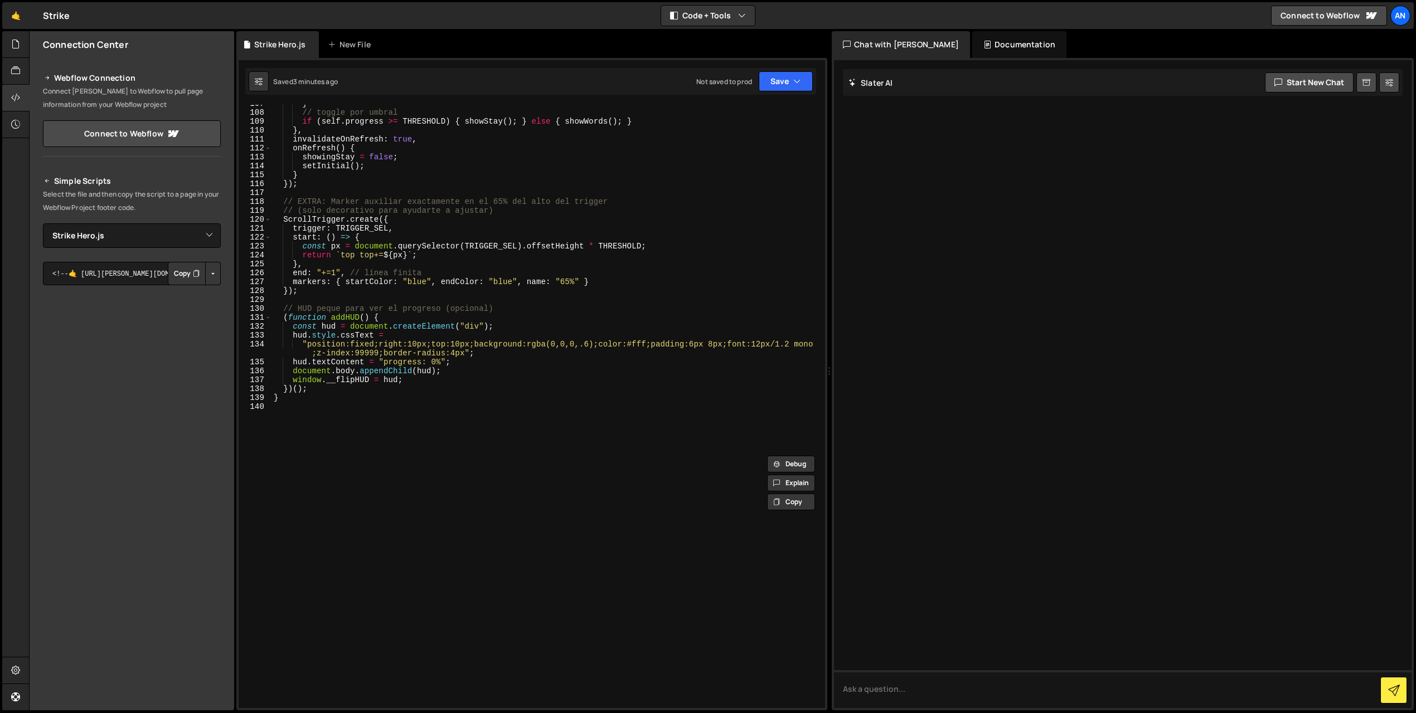
click at [313, 534] on div "} // toggle por umbral if ( self . progress >= THRESHOLD ) { showStay ( ) ; } e…" at bounding box center [545, 409] width 549 height 621
type textarea "}"
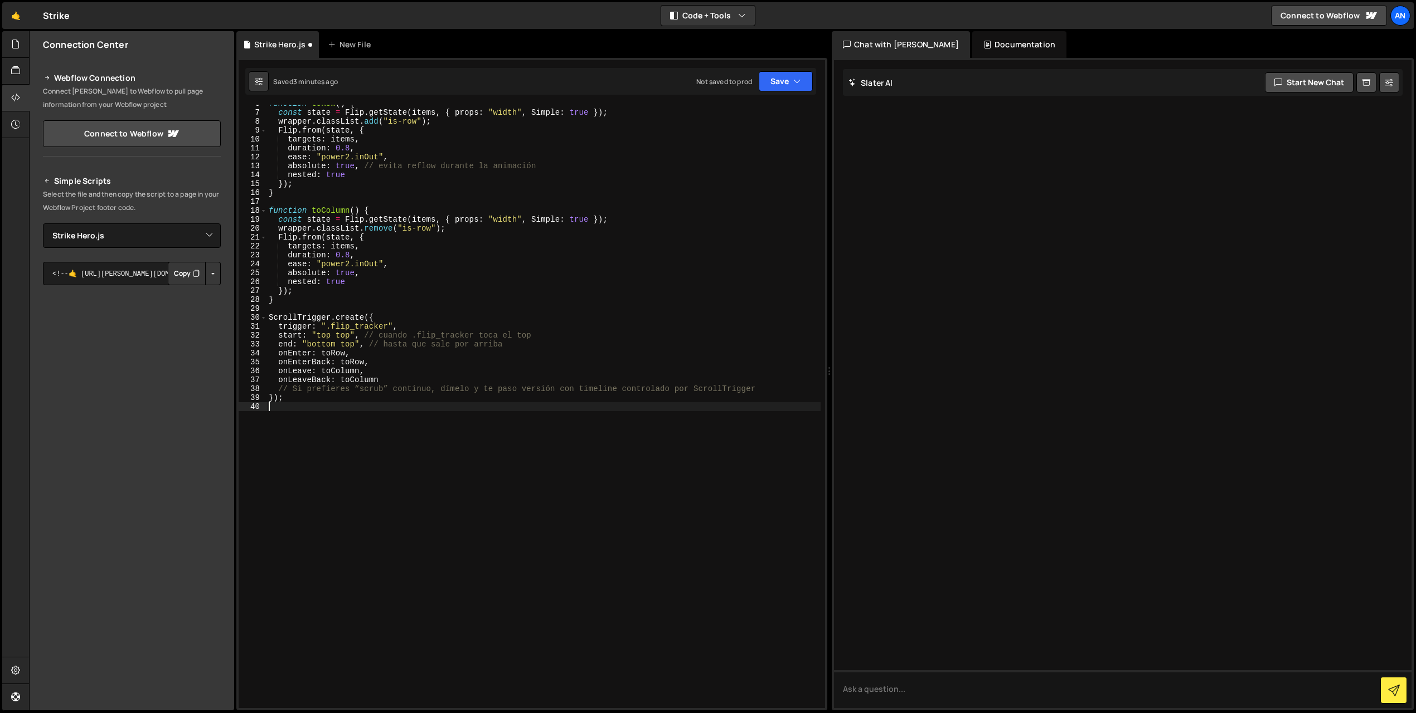
paste textarea "}"
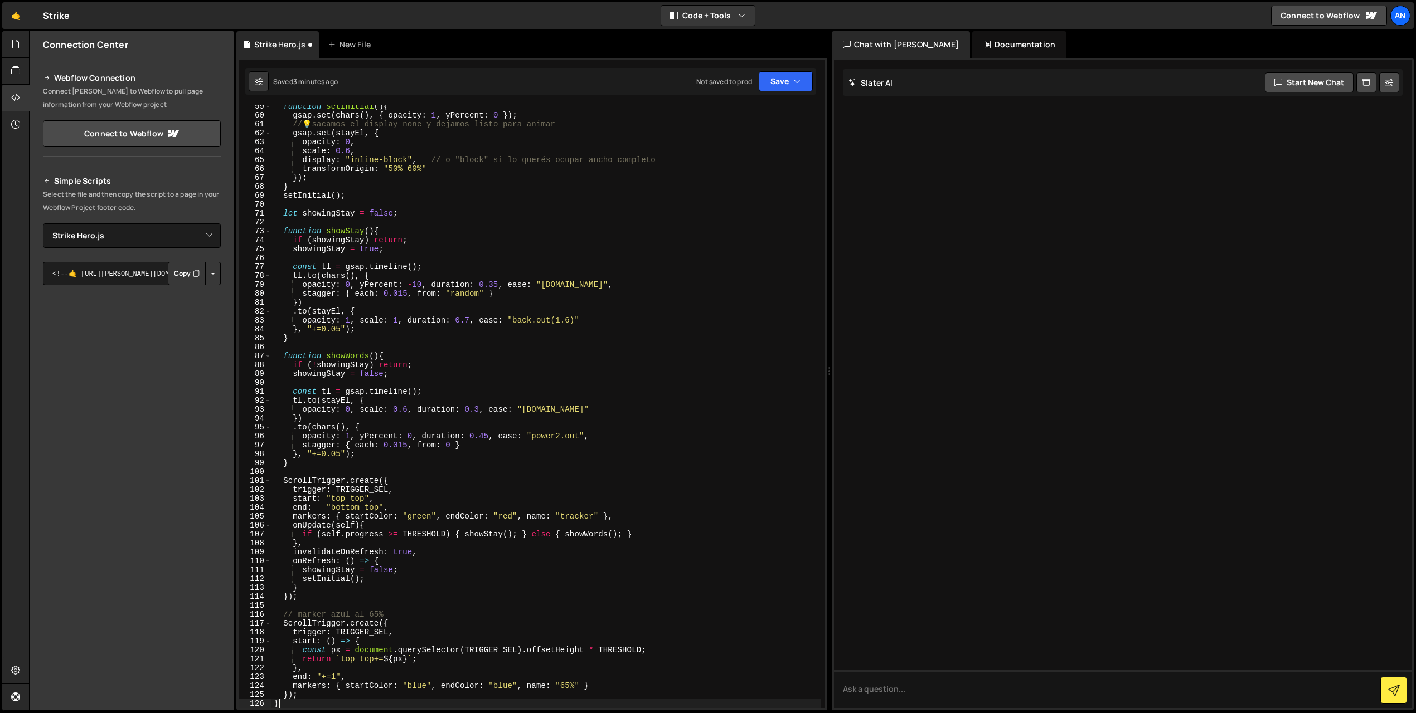
scroll to position [520, 0]
type textarea "}"
click at [767, 85] on button "Save" at bounding box center [786, 81] width 54 height 20
click at [758, 114] on div "Saved 3 minutes ago" at bounding box center [748, 120] width 116 height 13
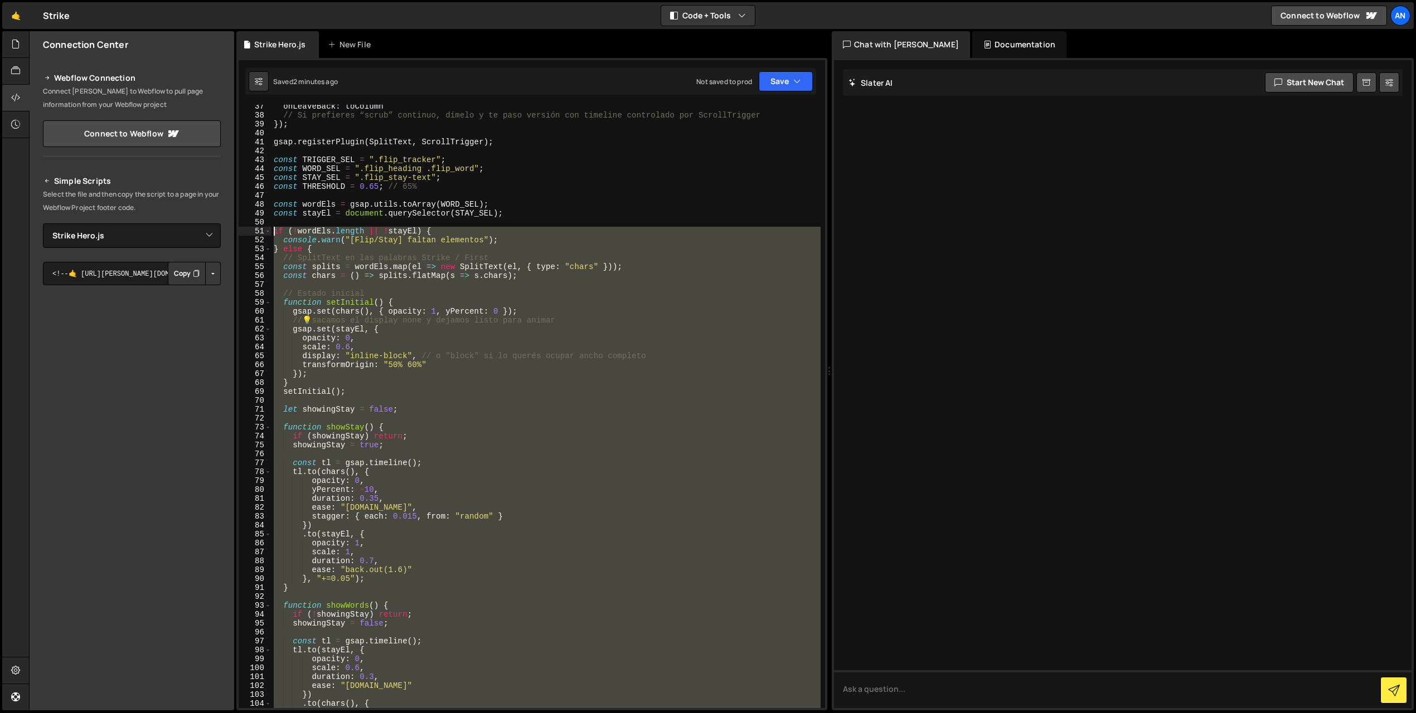
scroll to position [319, 0]
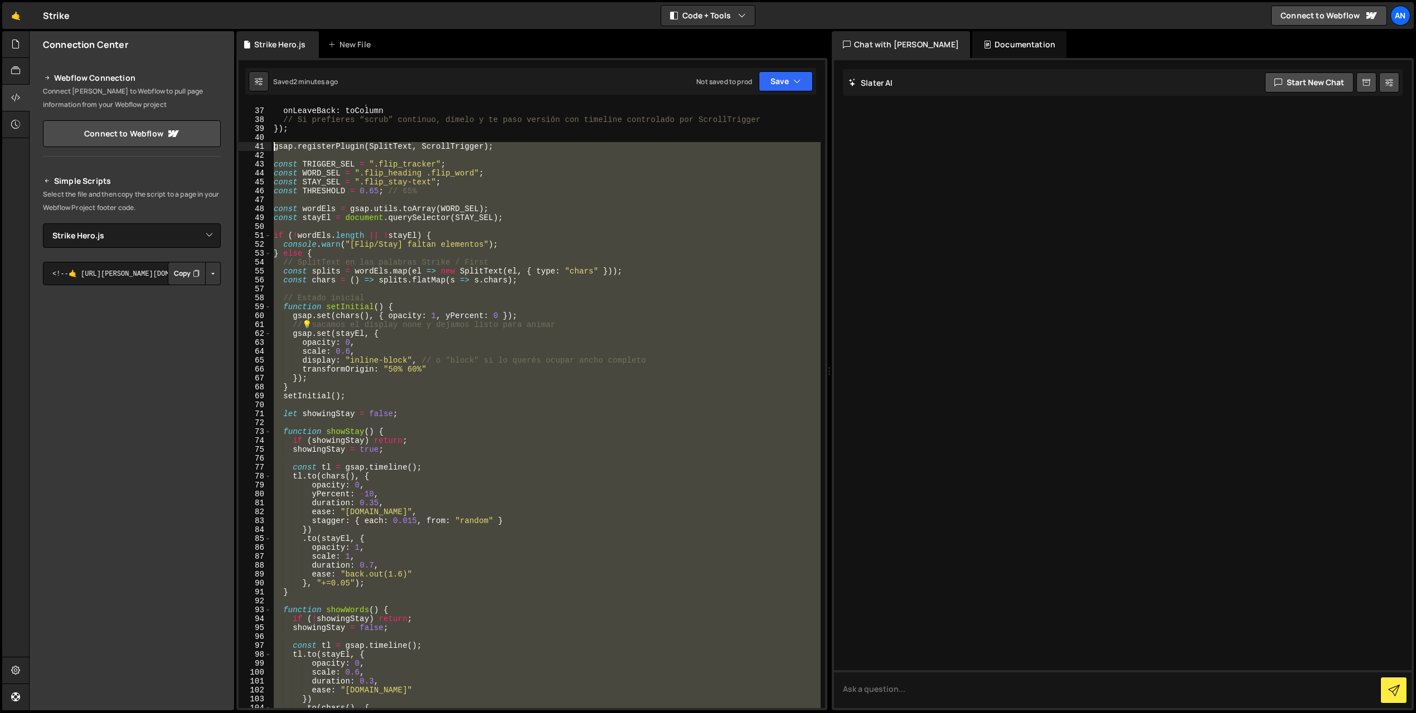
drag, startPoint x: 310, startPoint y: 560, endPoint x: 266, endPoint y: 143, distance: 419.2
click at [266, 143] on div "36 37 38 39 40 41 42 43 44 45 46 47 48 49 50 51 52 53 54 55 56 57 58 59 60 61 6…" at bounding box center [532, 407] width 586 height 604
type textarea "gsap.registerPlugin(SplitText, ScrollTrigger);"
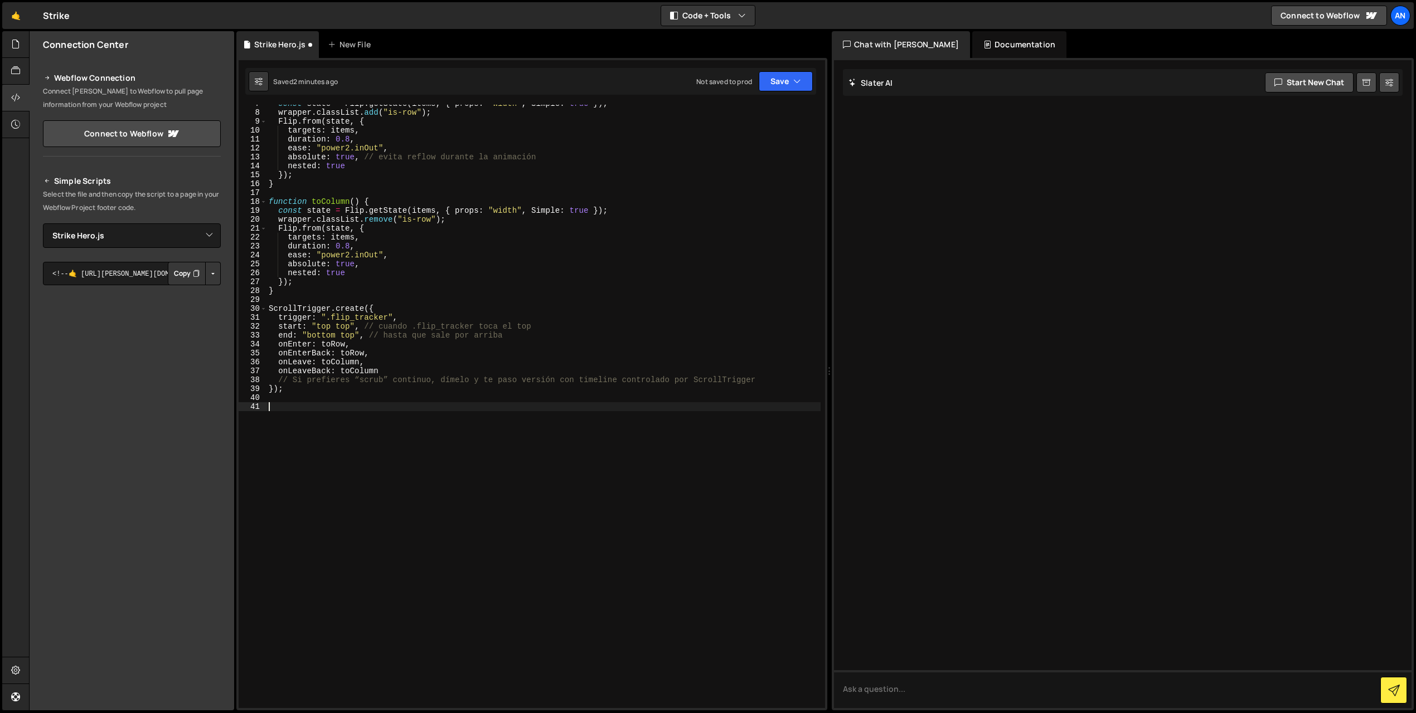
paste textarea "}"
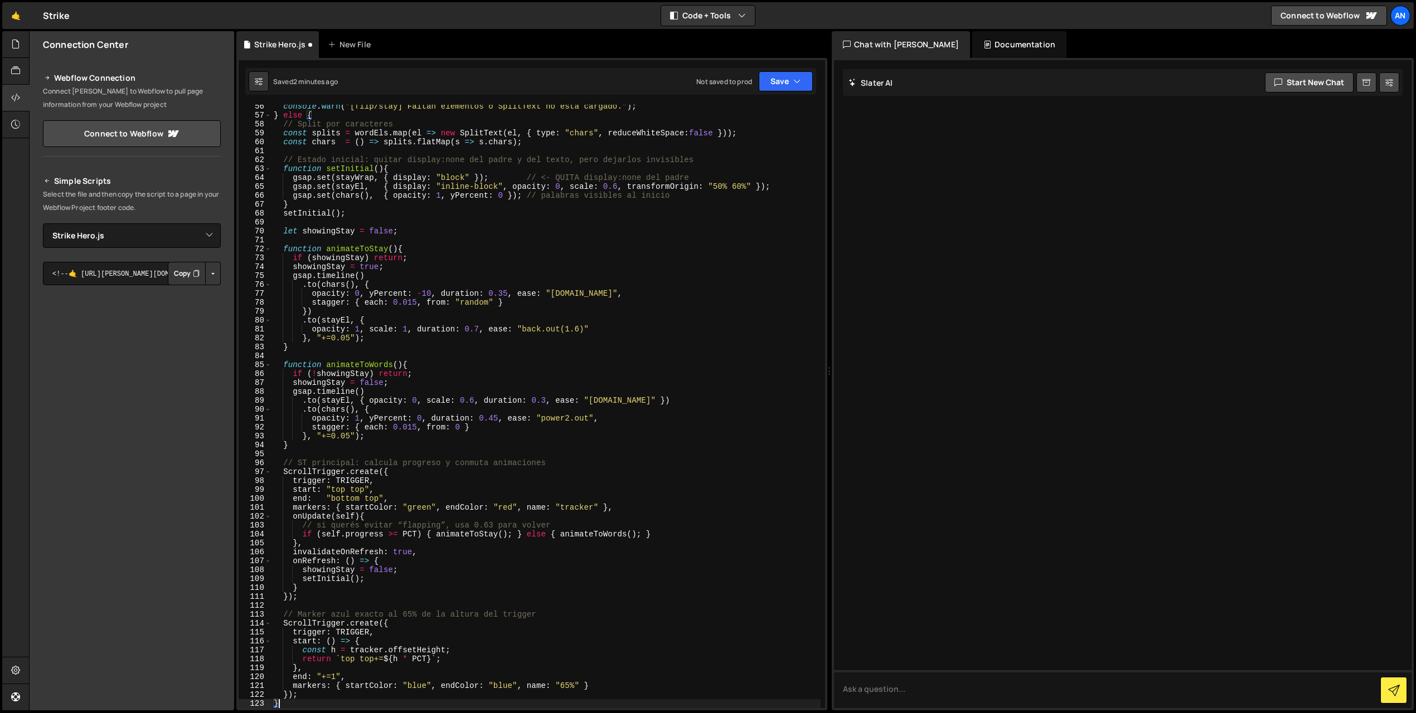
scroll to position [493, 0]
click at [799, 78] on icon "button" at bounding box center [797, 81] width 8 height 11
click at [773, 103] on div "Save to Staging S" at bounding box center [748, 108] width 116 height 11
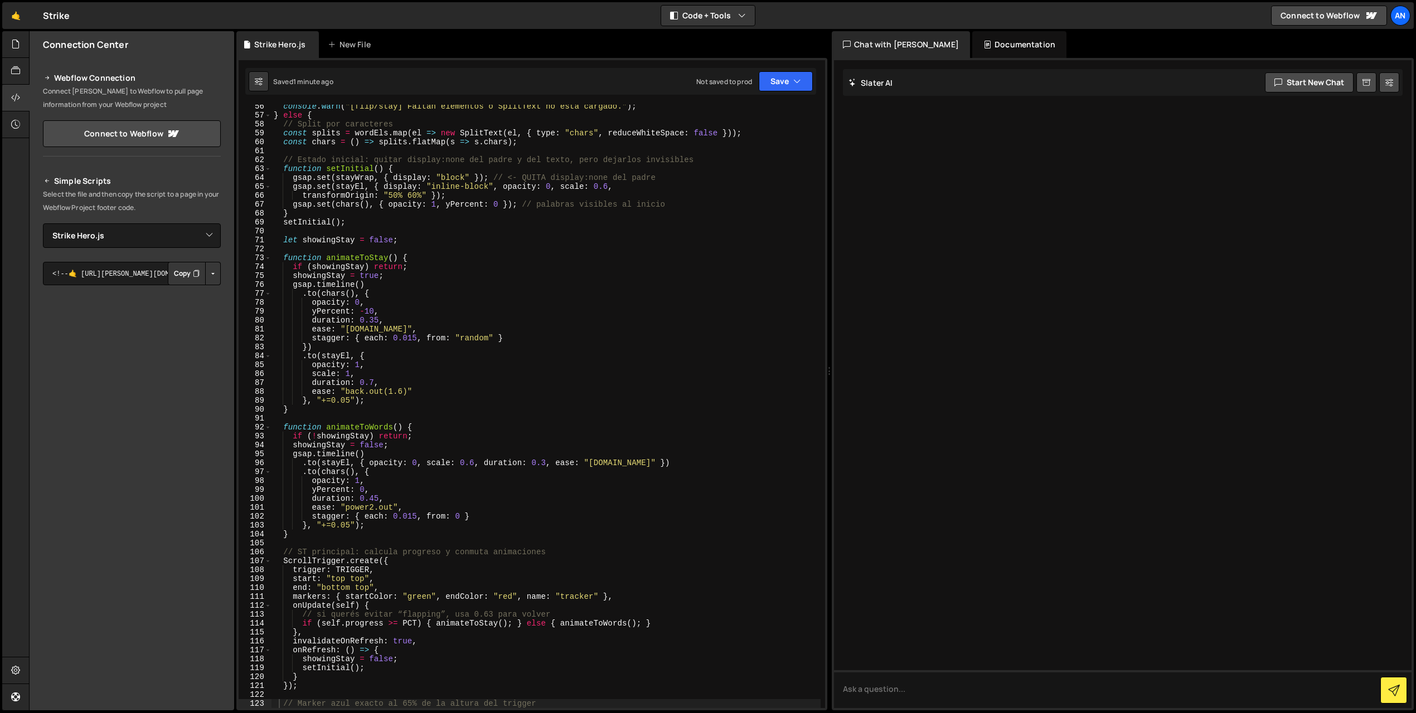
click at [365, 323] on div "console . warn ( "[flip/stay] Faltan elementos o SplitText no está cargado." ) …" at bounding box center [545, 412] width 549 height 621
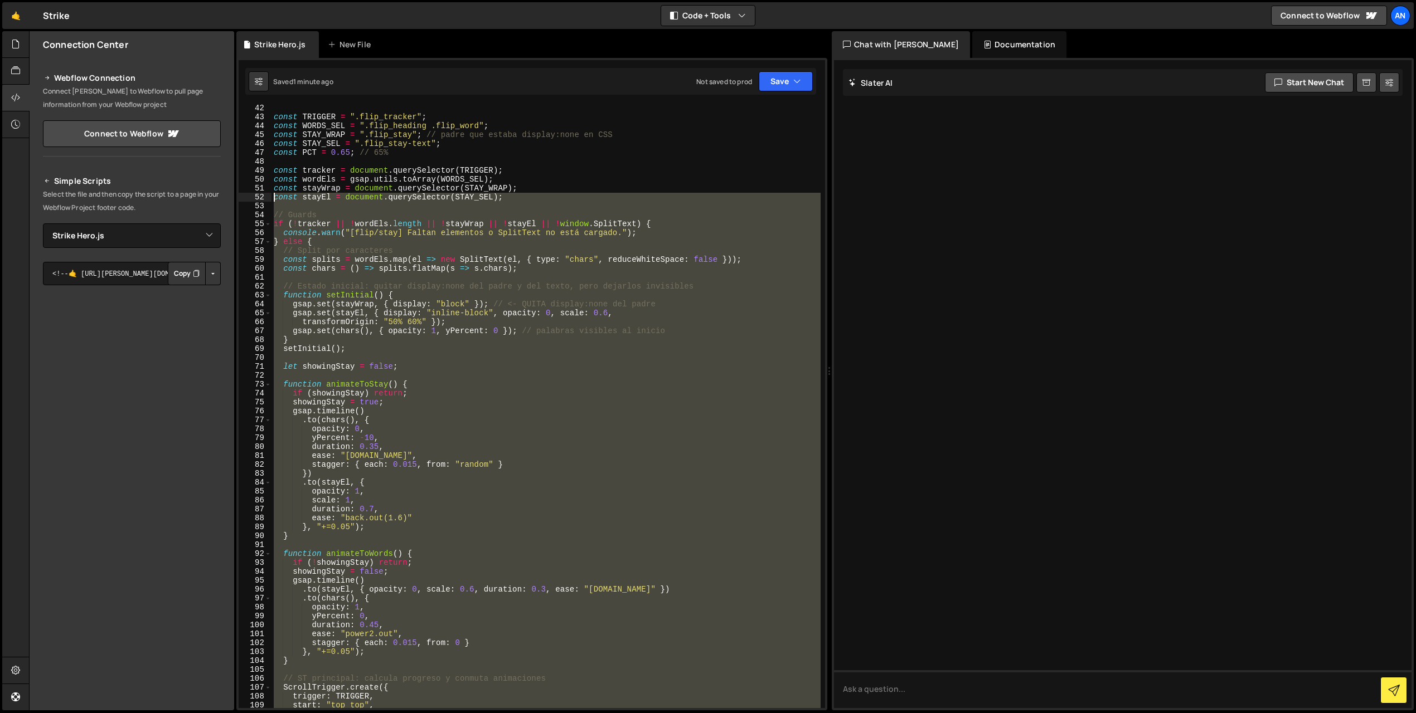
scroll to position [312, 0]
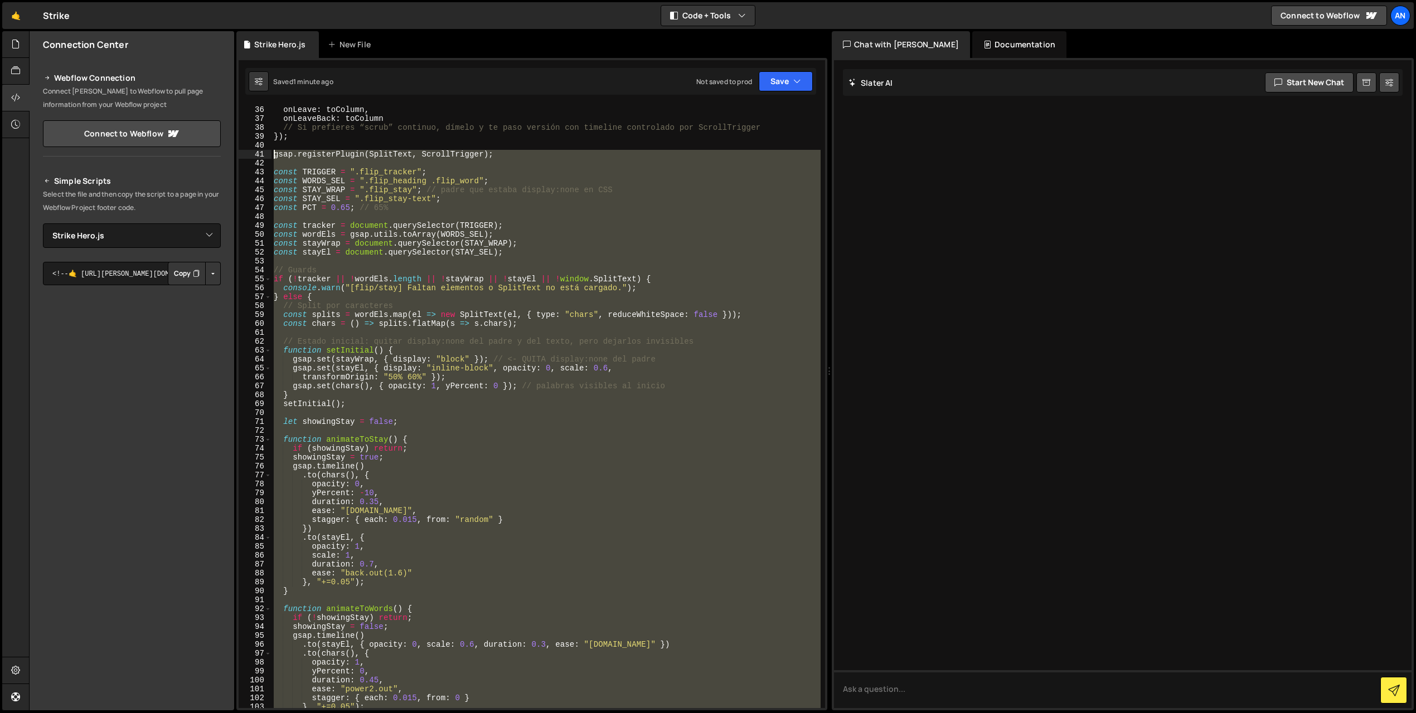
drag, startPoint x: 284, startPoint y: 676, endPoint x: 268, endPoint y: 157, distance: 519.7
click at [268, 157] on div "duration: 0.35, 35 36 37 38 39 40 41 42 43 44 45 46 47 48 49 50 51 52 53 54 55 …" at bounding box center [532, 407] width 586 height 604
type textarea "gsap.registerPlugin(SplitText, ScrollTrigger);"
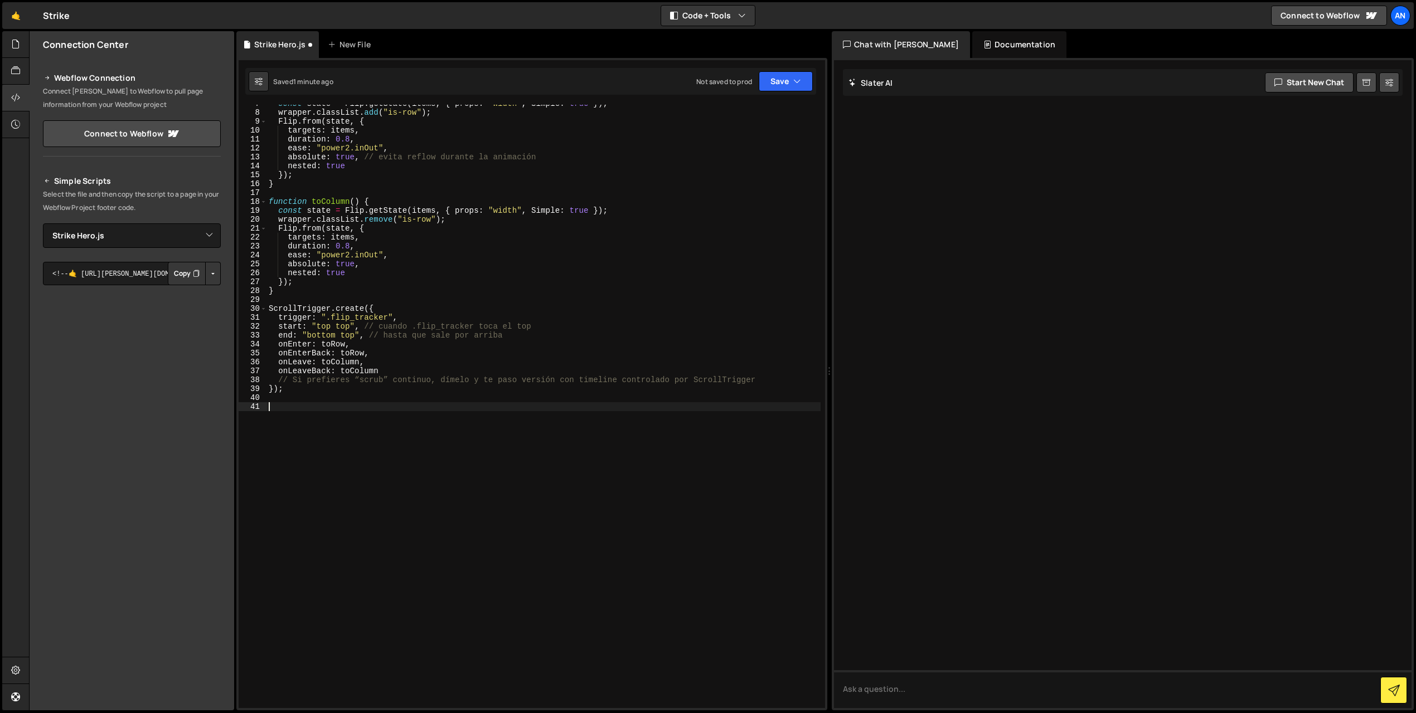
paste textarea "</script>"
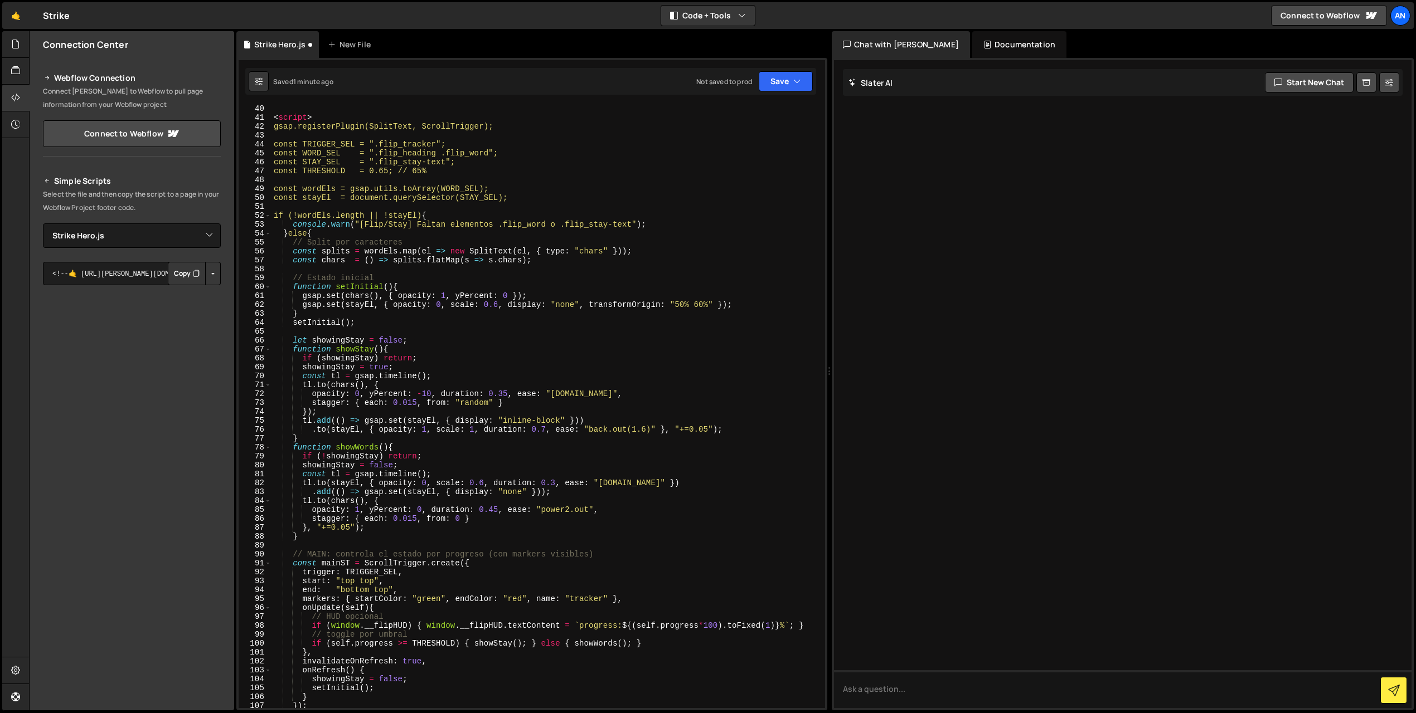
scroll to position [344, 0]
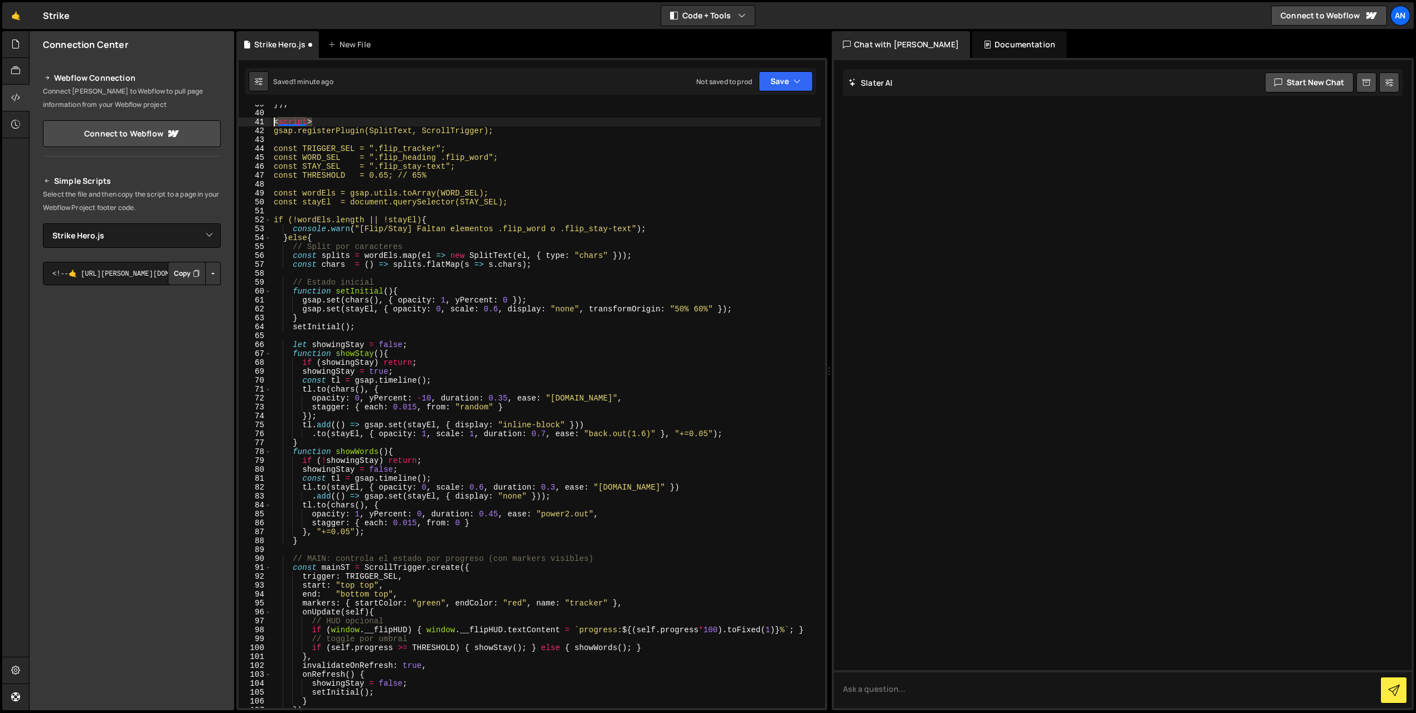
drag, startPoint x: 320, startPoint y: 120, endPoint x: 270, endPoint y: 125, distance: 50.4
click at [270, 125] on div "</script> 39 40 41 42 43 44 45 46 47 48 49 50 51 52 53 54 55 56 57 58 59 60 61 …" at bounding box center [532, 407] width 586 height 604
type textarea "<script>"
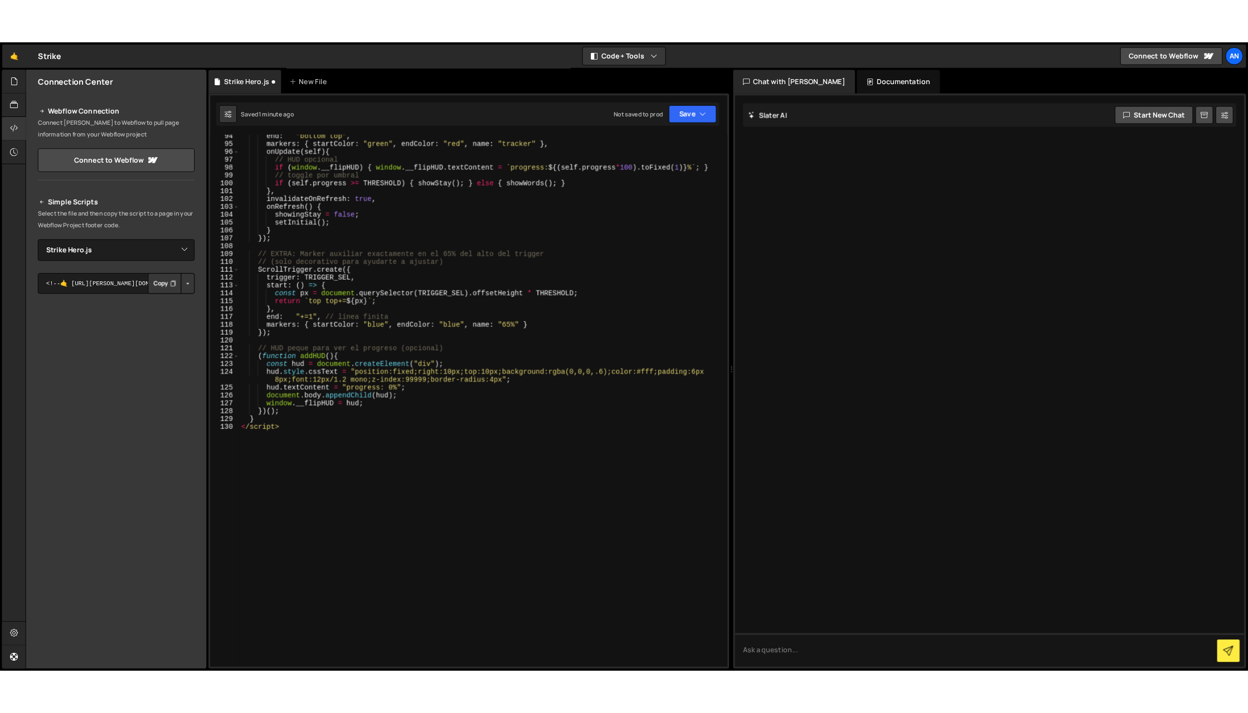
scroll to position [841, 0]
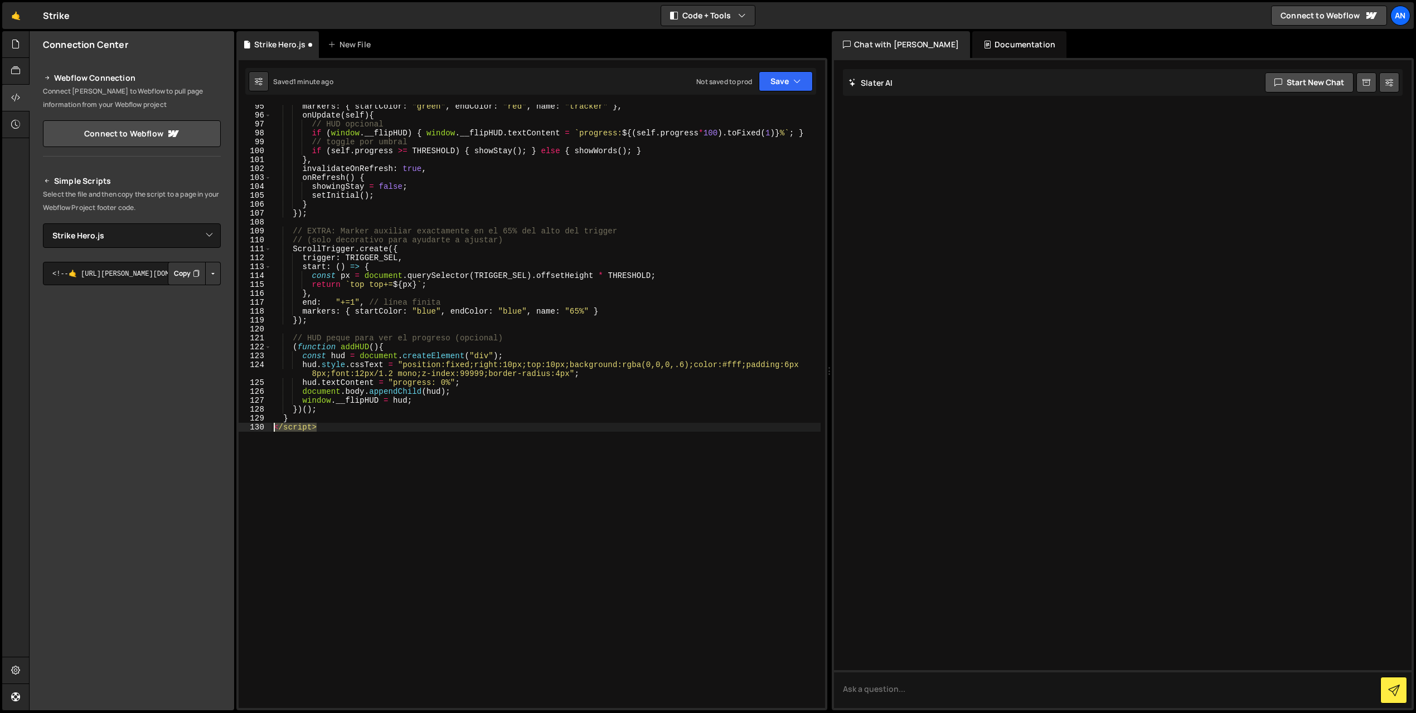
drag, startPoint x: 278, startPoint y: 427, endPoint x: 229, endPoint y: 427, distance: 49.0
click at [229, 427] on div "Files New File Javascript files 0 Strike Hero.js 0 CSS files Copy share link Ed…" at bounding box center [722, 371] width 1387 height 680
type textarea "</script>"
click at [774, 90] on button "Save" at bounding box center [786, 81] width 54 height 20
click at [773, 85] on button "Save" at bounding box center [786, 81] width 54 height 20
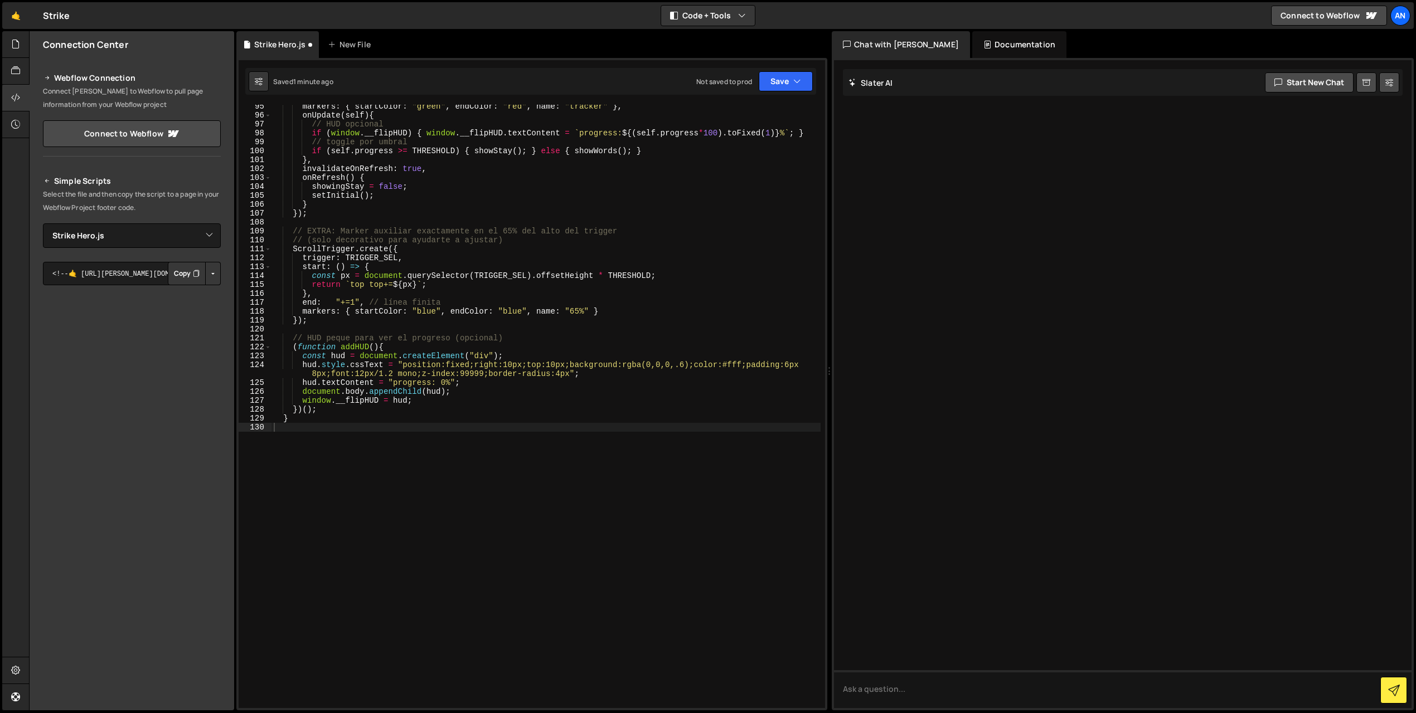
drag, startPoint x: 763, startPoint y: 92, endPoint x: 759, endPoint y: 100, distance: 9.0
click at [763, 91] on div "Saved 1 minute ago Not saved to prod Upgrade to Edit Save Save to Staging S Sav…" at bounding box center [530, 81] width 571 height 27
click at [779, 80] on button "Save" at bounding box center [786, 81] width 54 height 20
click at [754, 120] on div "Saved 1 minute ago" at bounding box center [748, 120] width 116 height 13
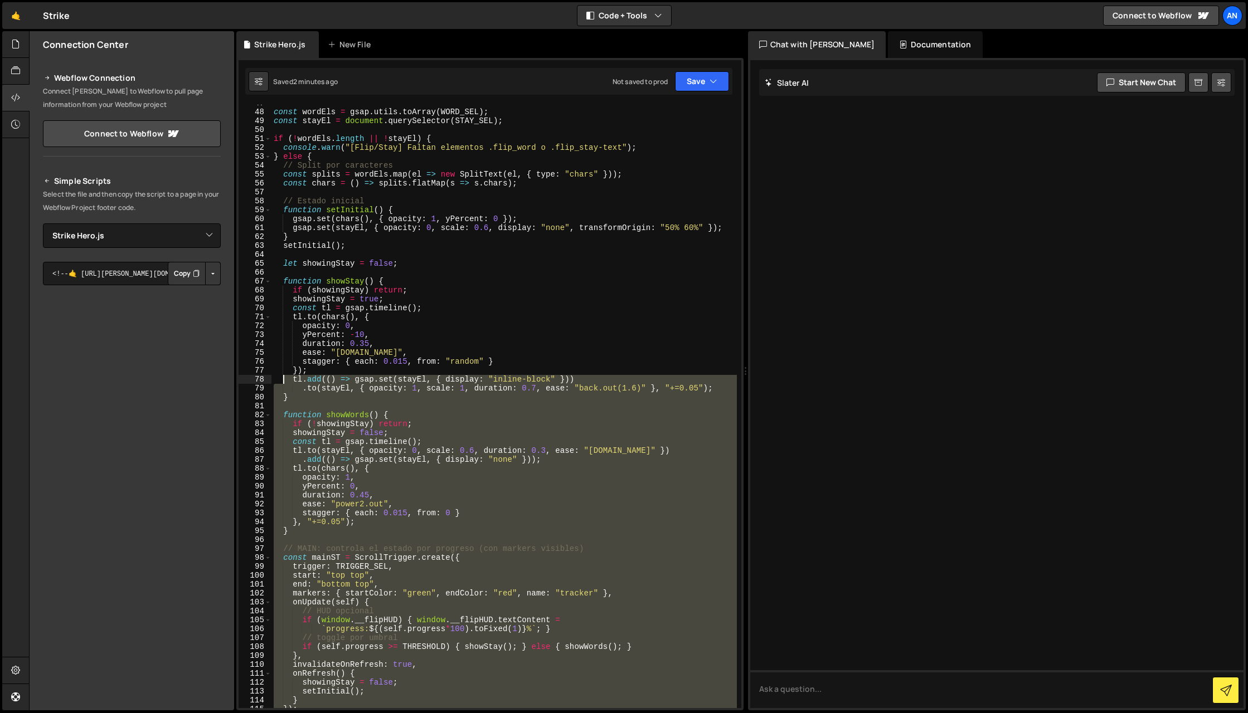
scroll to position [337, 0]
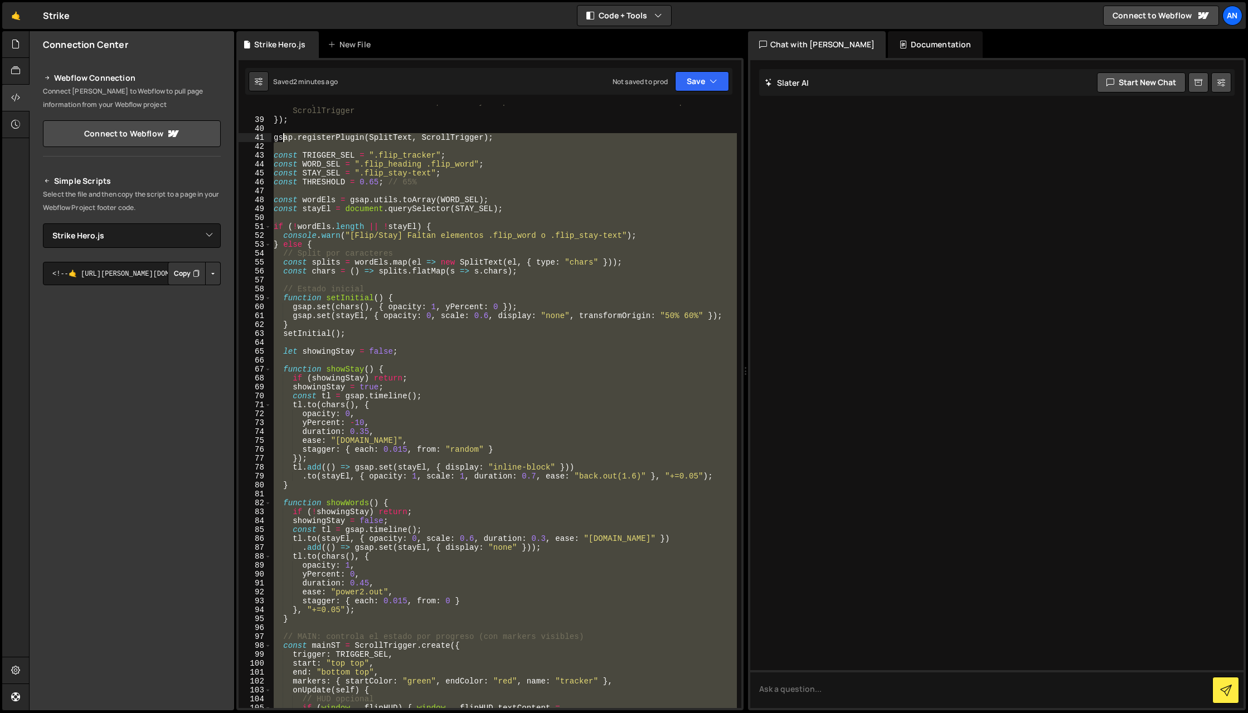
drag, startPoint x: 292, startPoint y: 494, endPoint x: 281, endPoint y: 140, distance: 354.1
click at [281, 140] on div "// Si prefieres “scrub” continuo, dímelo y te paso versión con timeline control…" at bounding box center [503, 413] width 465 height 630
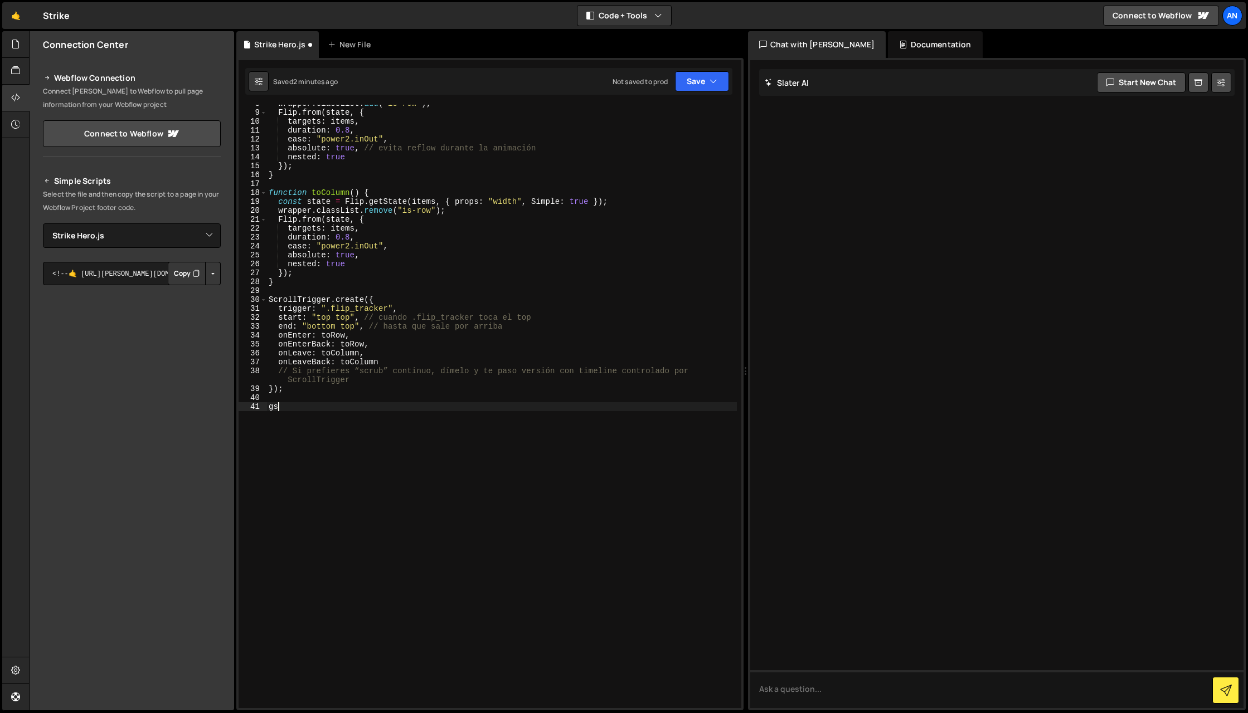
type textarea "g"
paste textarea "</script>"
type textarea "</script>"
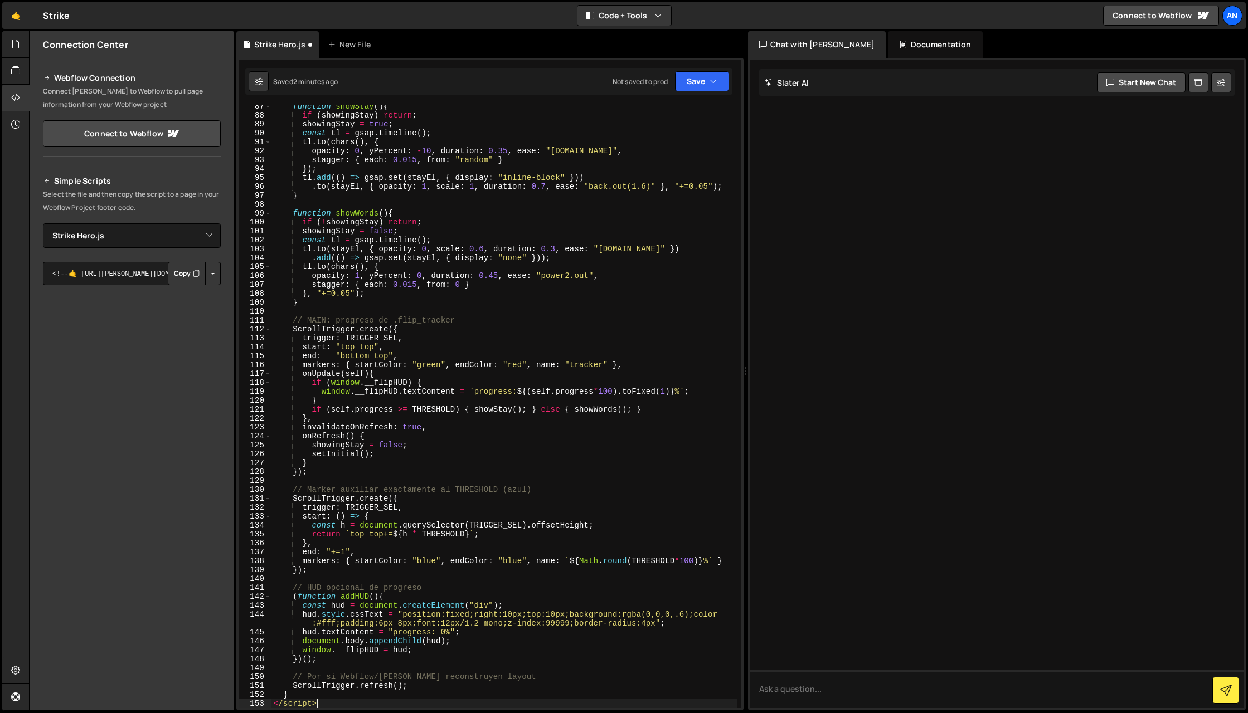
scroll to position [779, 0]
drag, startPoint x: 324, startPoint y: 706, endPoint x: 257, endPoint y: 707, distance: 67.4
click at [257, 707] on div "</script> 87 88 89 90 91 92 93 94 95 96 97 98 99 100 101 102 103 104 105 106 10…" at bounding box center [490, 407] width 503 height 604
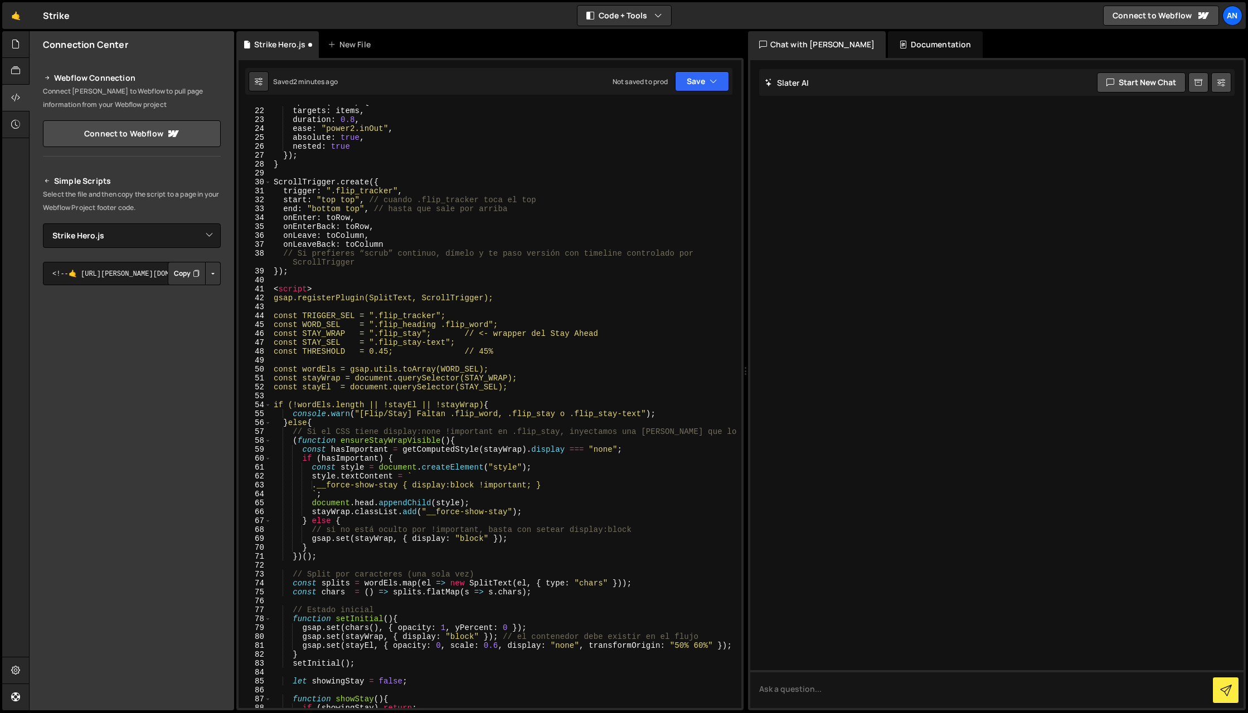
scroll to position [186, 0]
drag, startPoint x: 320, startPoint y: 288, endPoint x: 255, endPoint y: 288, distance: 65.8
click at [255, 288] on div "21 22 23 24 25 26 27 28 29 30 31 32 33 34 35 36 37 38 39 40 41 42 43 44 45 46 4…" at bounding box center [490, 407] width 503 height 604
type textarea "<script>"
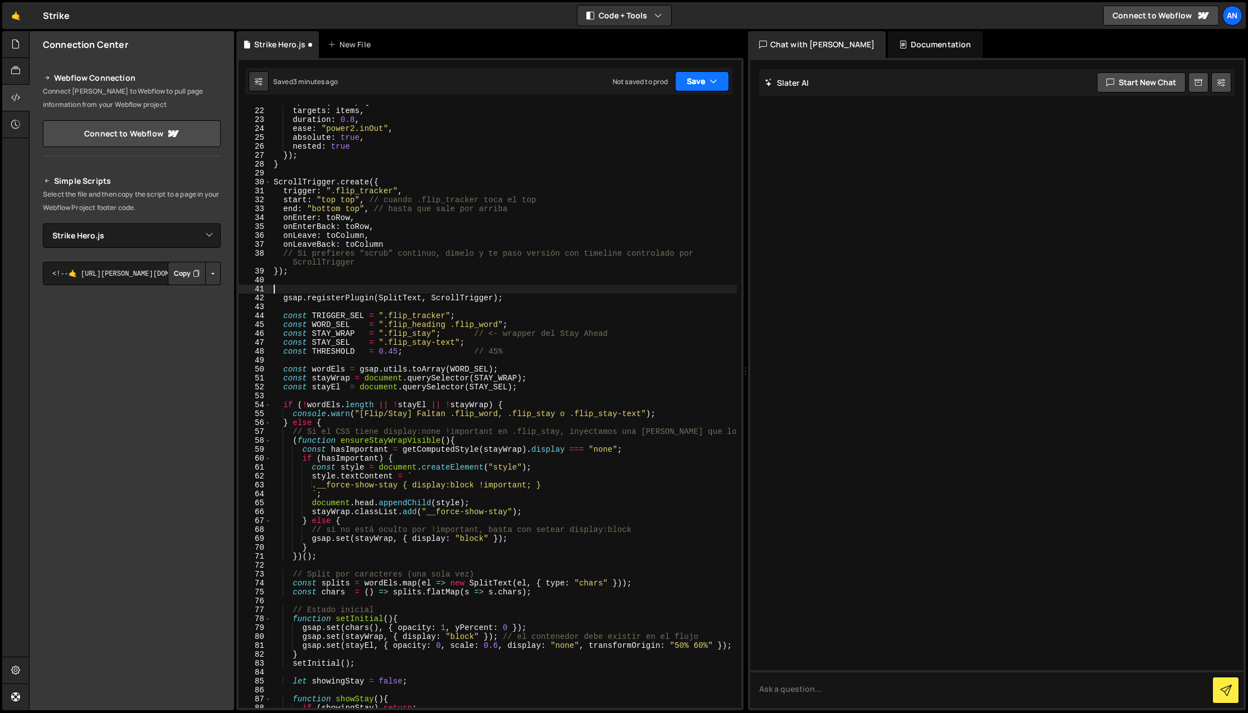
click at [691, 81] on button "Save" at bounding box center [702, 81] width 54 height 20
click at [688, 97] on div "Save to Staging S Saved 3 minutes ago Save to Production S Not saved to prod Sa…" at bounding box center [664, 134] width 135 height 74
click at [690, 66] on div "Type cmd + s to save your Javascript file. XXXXXXXXXXXXXXXXXXXXXXXXXXXXXXXXXXXX…" at bounding box center [489, 384] width 507 height 653
click at [686, 85] on button "Save" at bounding box center [702, 81] width 54 height 20
click at [672, 119] on div "Saved 3 minutes ago" at bounding box center [664, 120] width 116 height 13
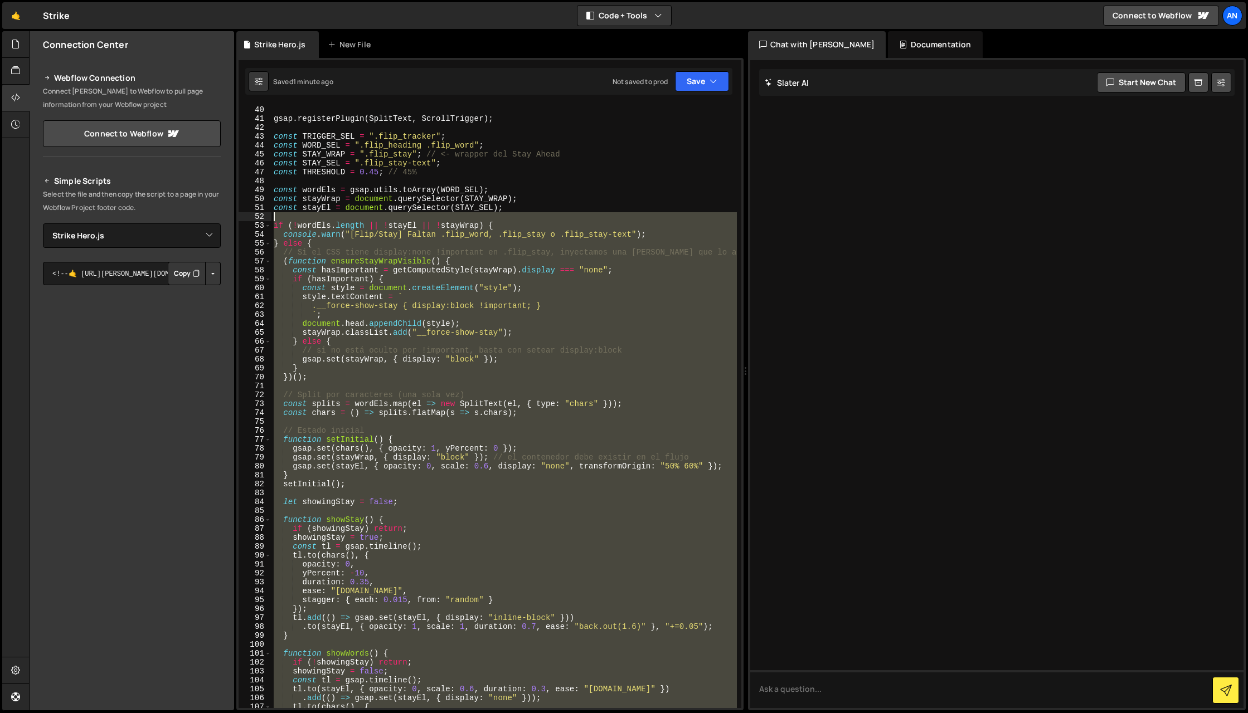
scroll to position [320, 0]
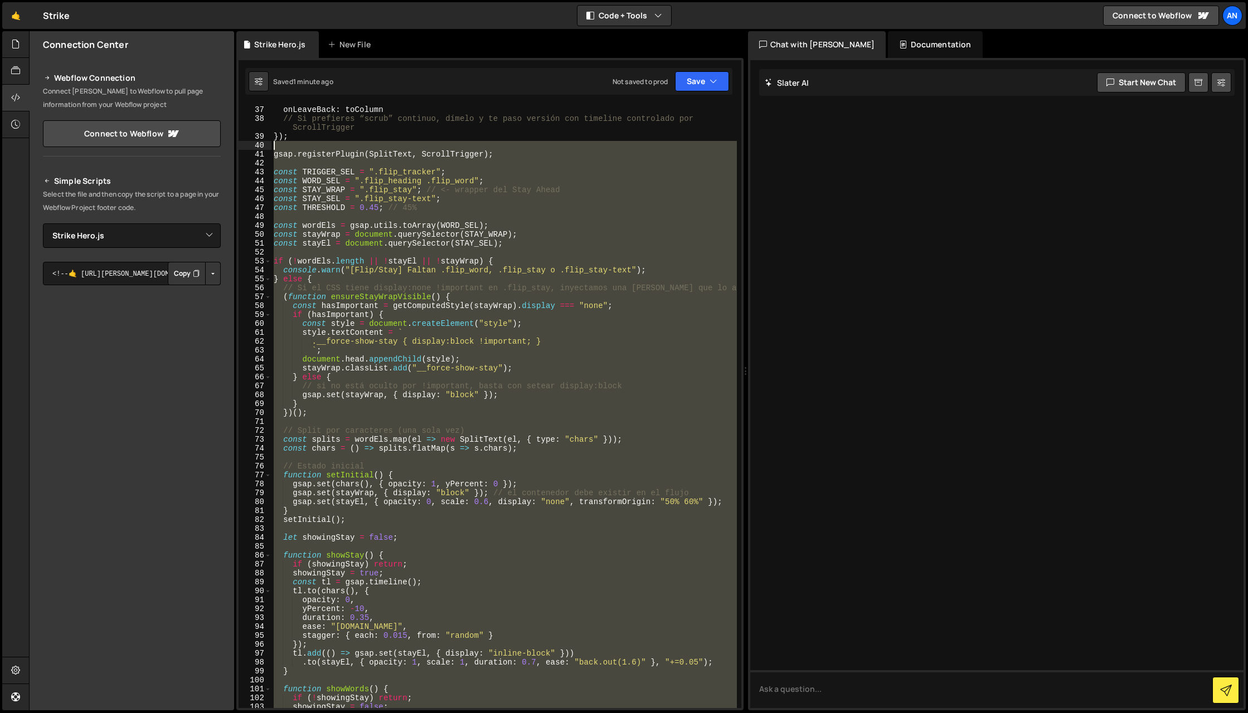
drag, startPoint x: 316, startPoint y: 561, endPoint x: 276, endPoint y: 150, distance: 412.7
click at [276, 150] on div "onLeave : toColumn , onLeaveBack : toColumn // Si prefieres “scrub” continuo, d…" at bounding box center [503, 406] width 465 height 621
type textarea "gsap.registerPlugin(SplitText, ScrollTrigger);"
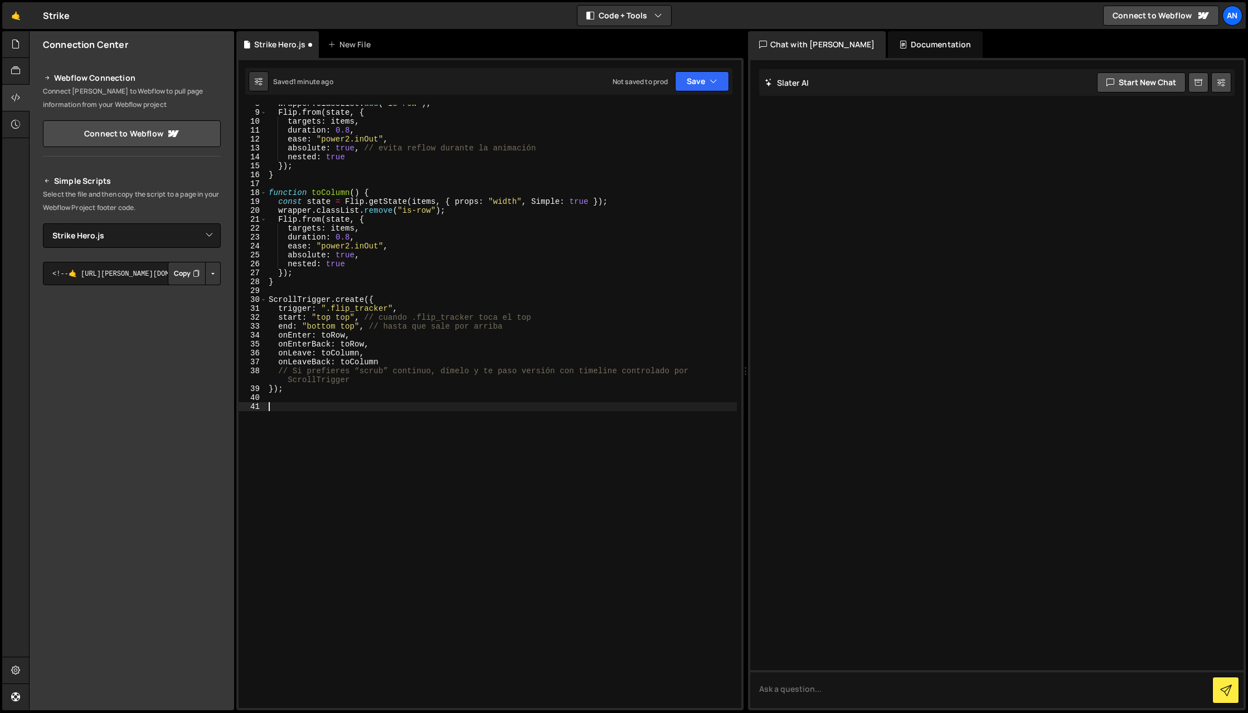
scroll to position [69, 0]
paste textarea "}"
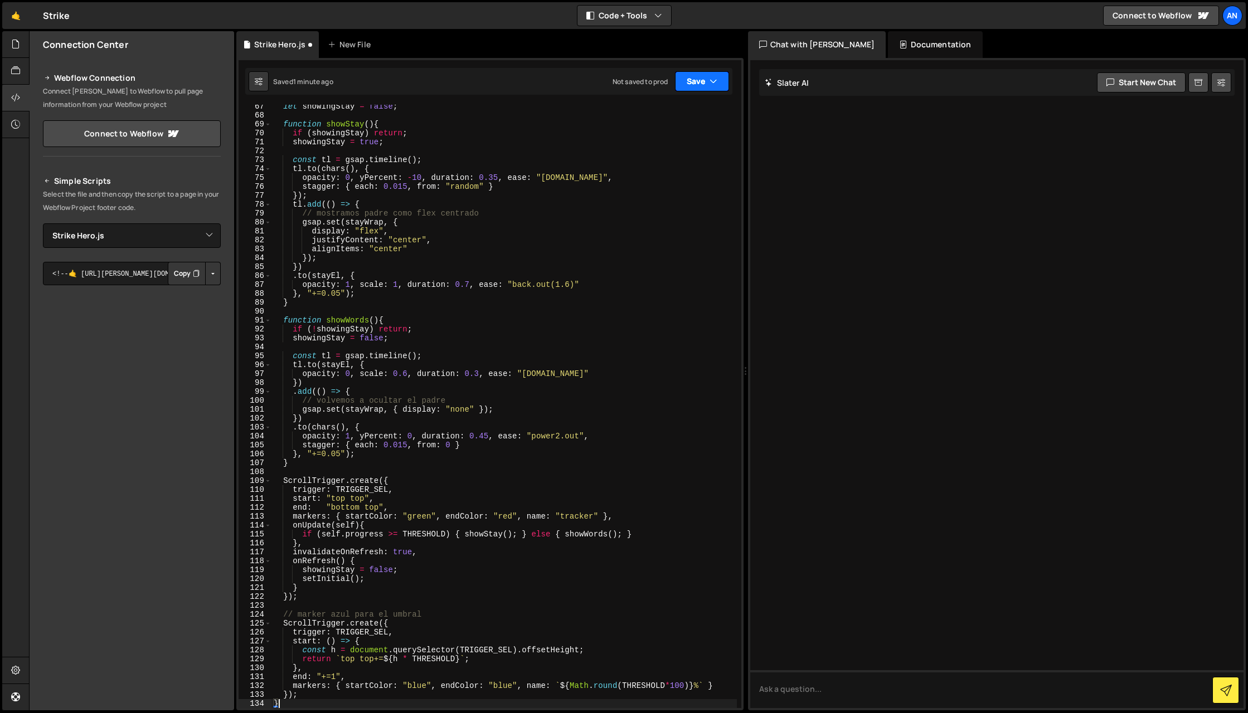
click at [722, 76] on button "Save" at bounding box center [702, 81] width 54 height 20
click at [688, 111] on div "Save to Staging S" at bounding box center [664, 108] width 116 height 11
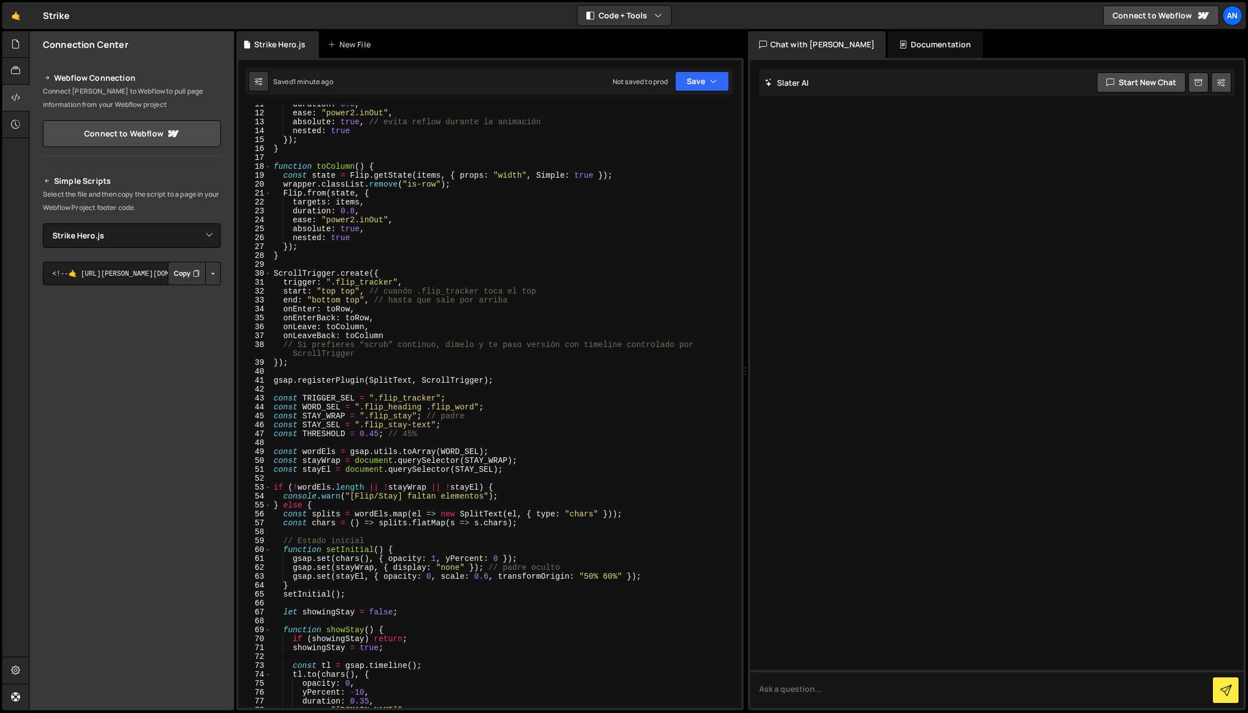
scroll to position [0, 0]
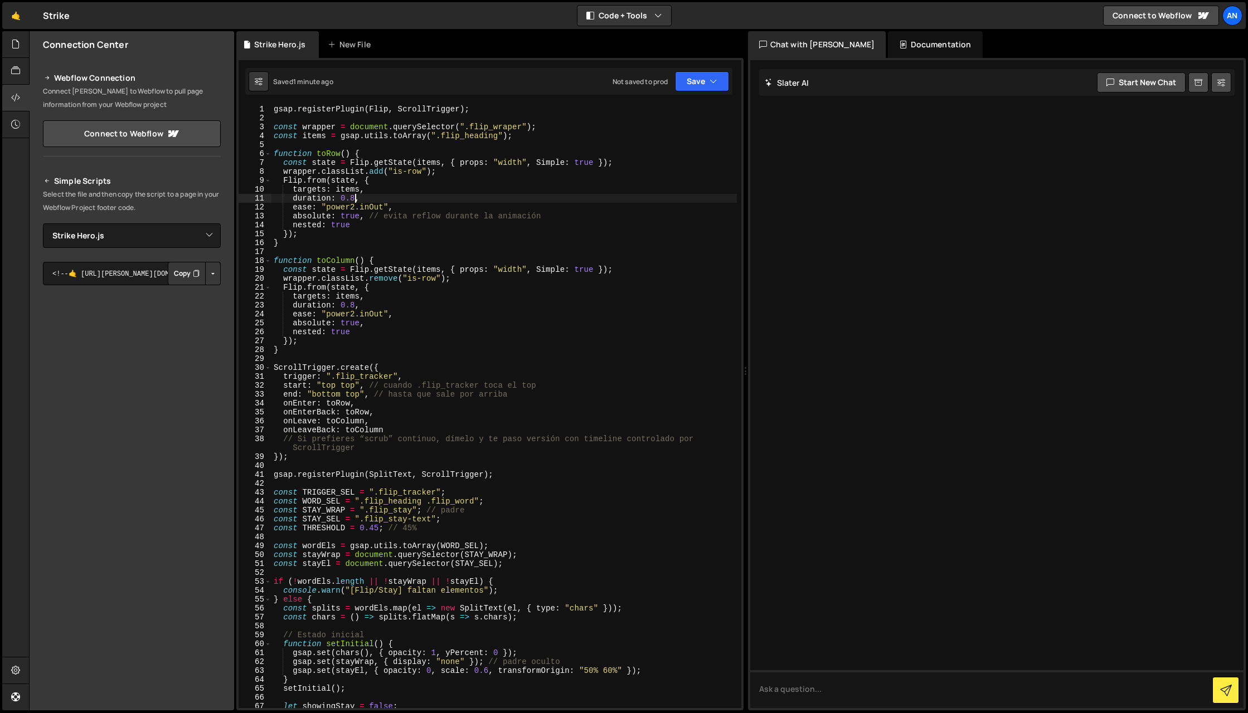
click at [353, 197] on div "gsap . registerPlugin ( Flip , ScrollTrigger ) ; const wrapper = document . que…" at bounding box center [503, 415] width 465 height 621
click at [533, 304] on div "gsap . registerPlugin ( Flip , ScrollTrigger ) ; const wrapper = document . que…" at bounding box center [503, 415] width 465 height 621
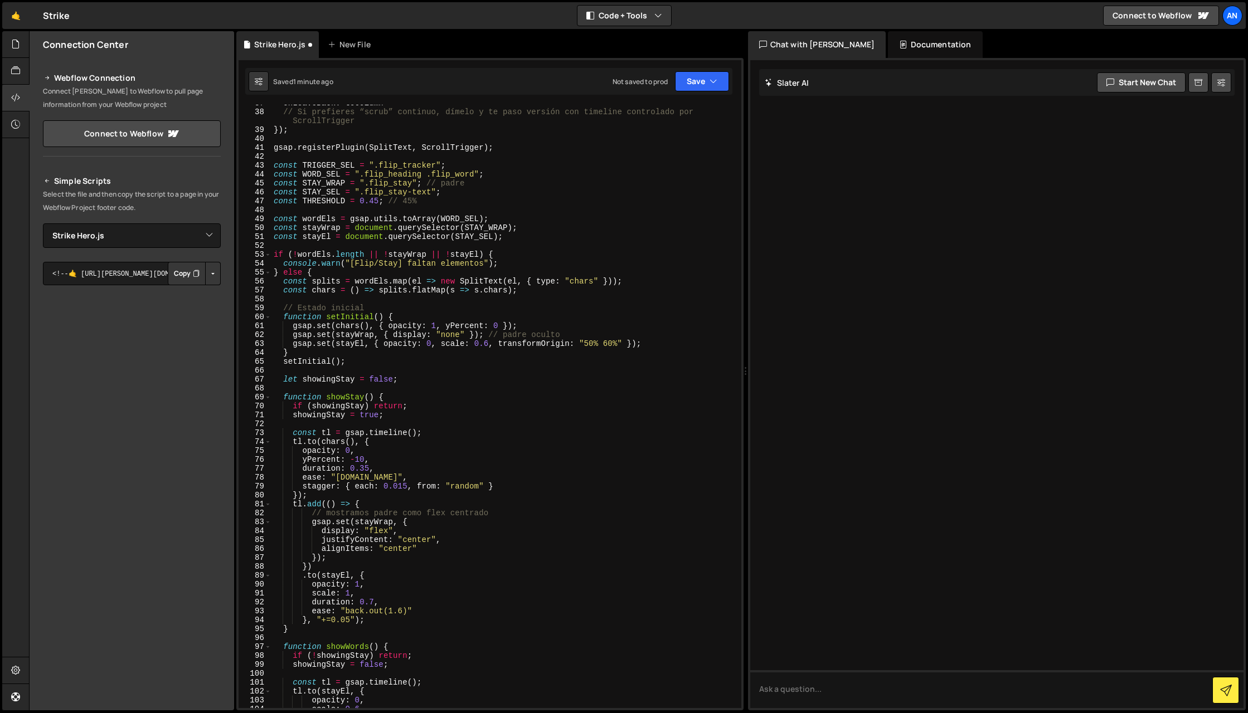
scroll to position [294, 0]
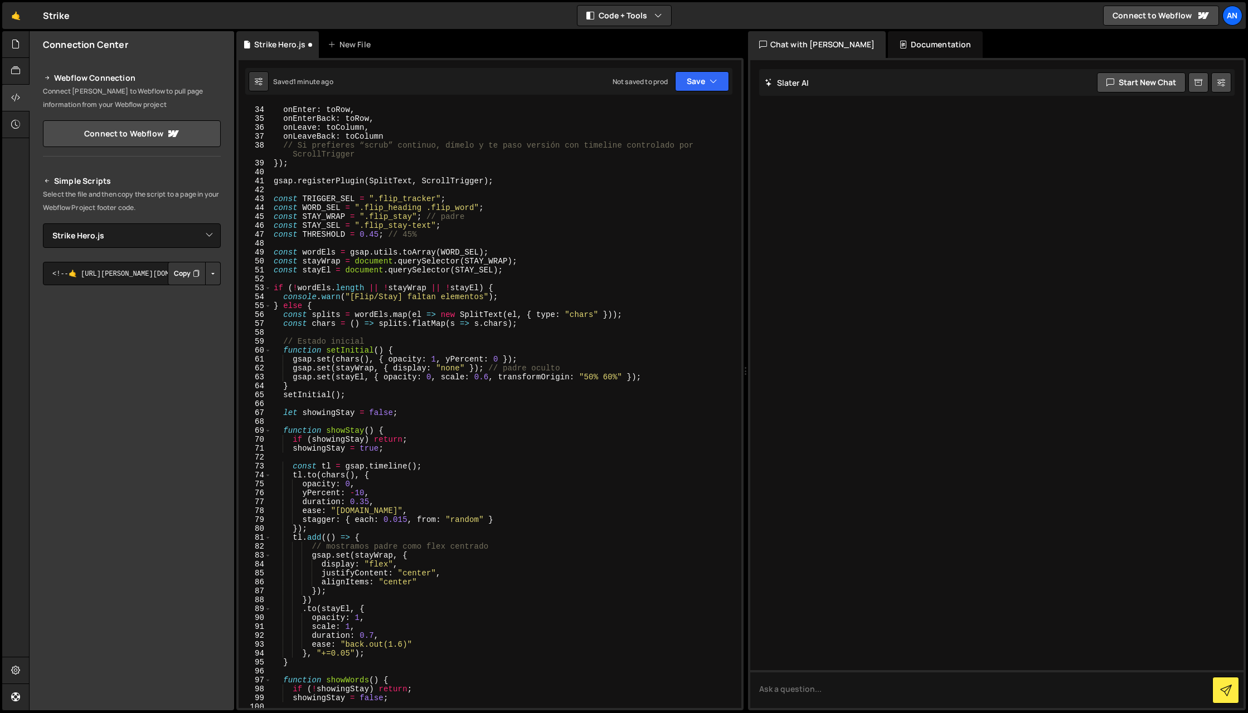
click at [371, 236] on div "end : "bottom top" , // hasta que sale por arriba onEnter : toRow , onEnterBack…" at bounding box center [503, 406] width 465 height 621
type textarea "const THRESHOLD = 0.35; // 45%"
click at [536, 172] on div "end : "bottom top" , // hasta que sale por arriba onEnter : toRow , onEnterBack…" at bounding box center [503, 406] width 465 height 621
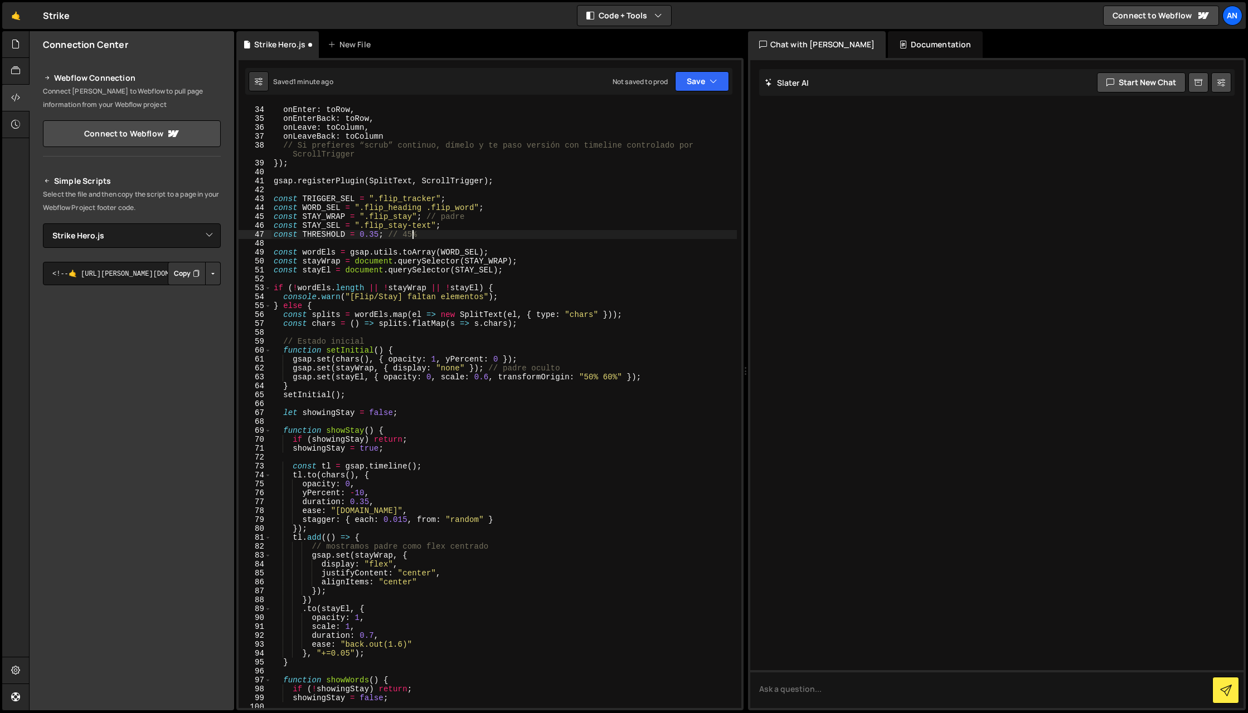
click at [412, 234] on div "end : "bottom top" , // hasta que sale por arriba onEnter : toRow , onEnterBack…" at bounding box center [503, 406] width 465 height 621
click at [718, 82] on button "Save" at bounding box center [702, 81] width 54 height 20
click at [691, 111] on div "Save to Staging S" at bounding box center [664, 108] width 116 height 11
click at [513, 450] on div "end : "bottom top" , // hasta que sale por arriba onEnter : toRow , onEnterBack…" at bounding box center [503, 406] width 465 height 621
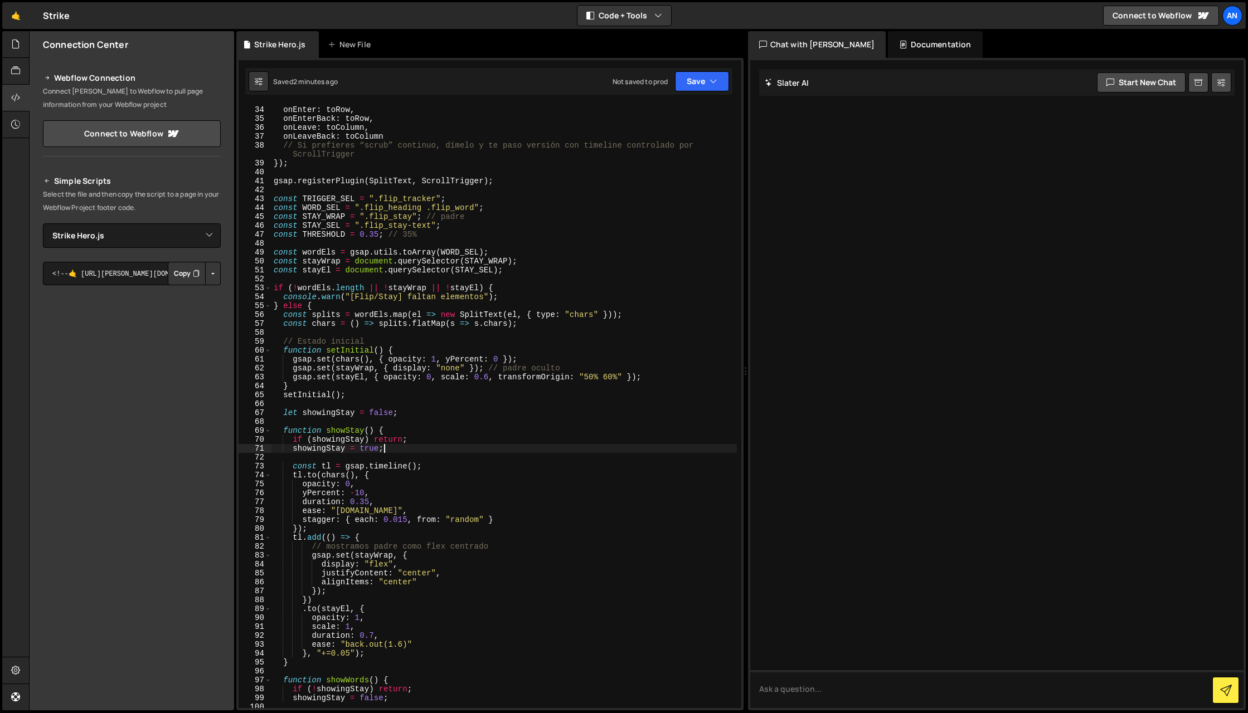
scroll to position [0, 0]
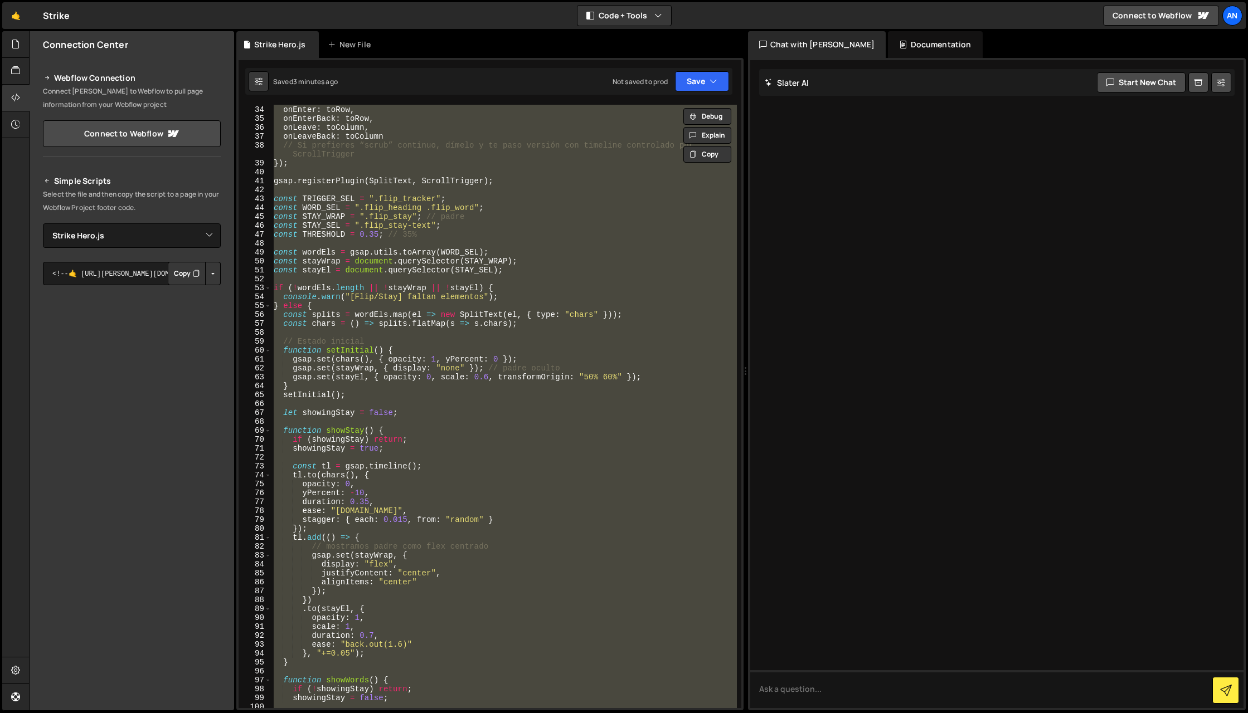
click at [604, 322] on div "end : "bottom top" , // hasta que sale por arriba onEnter : toRow , onEnterBack…" at bounding box center [503, 406] width 465 height 621
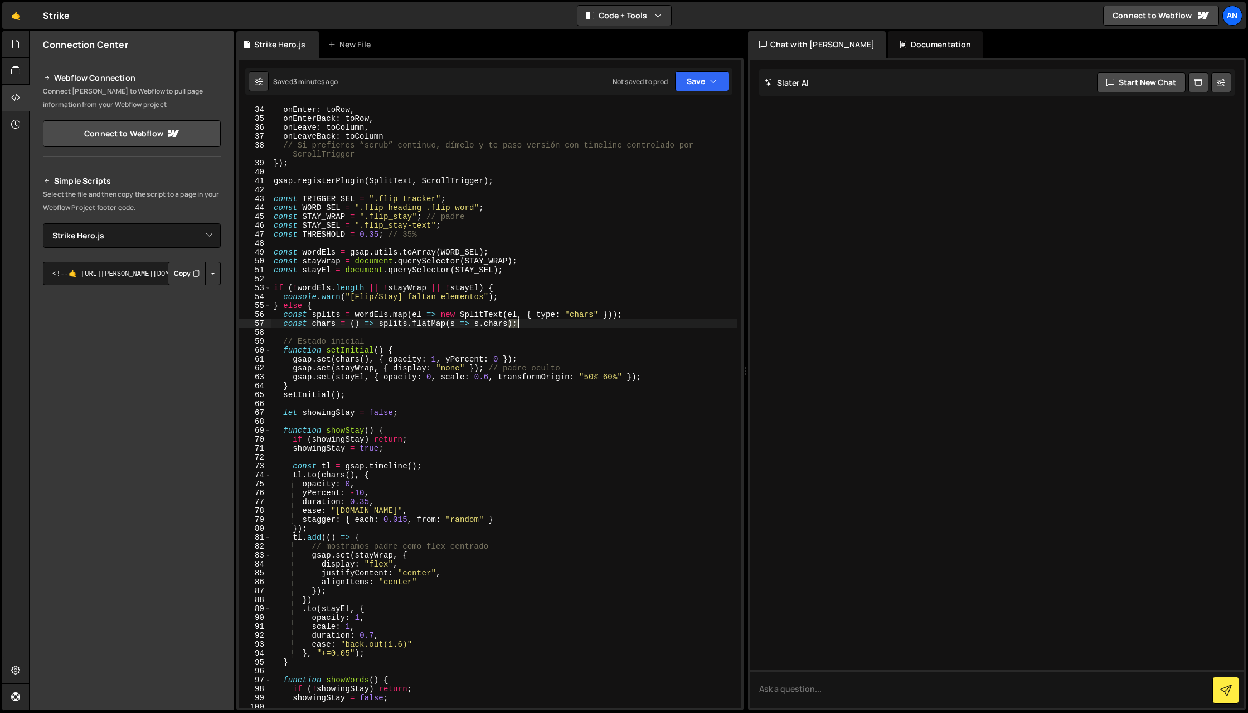
type textarea "}"
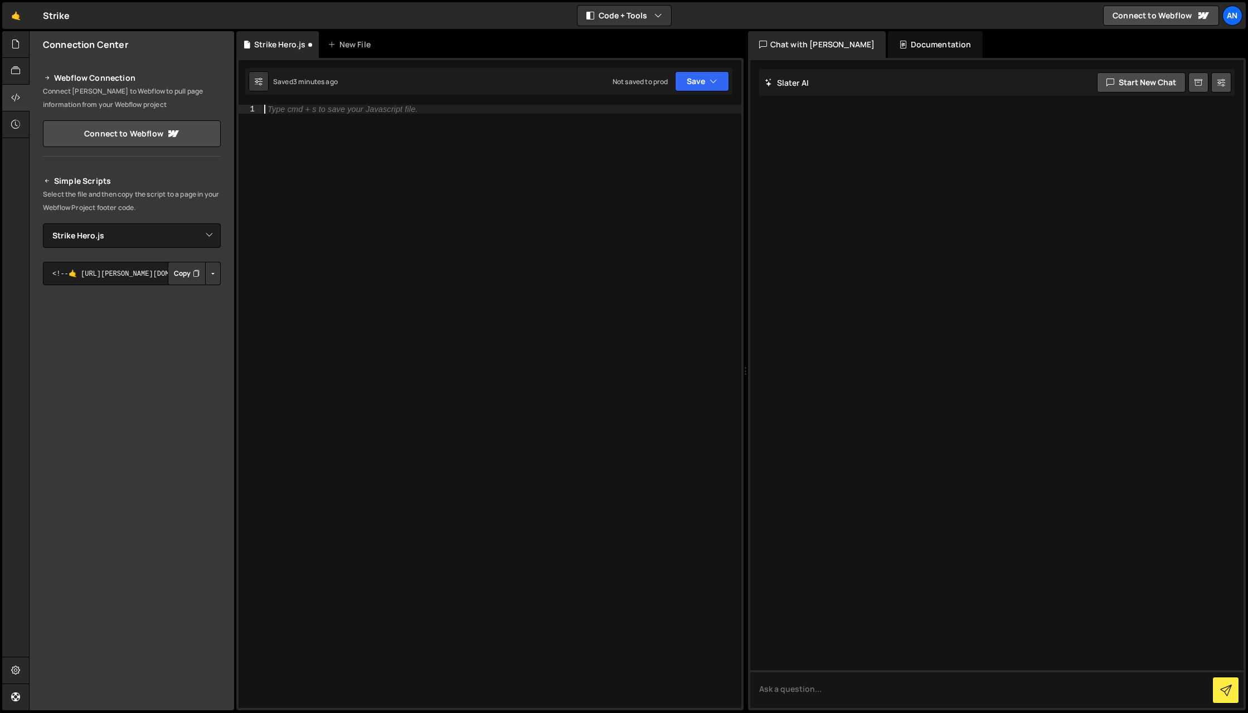
paste textarea "}"
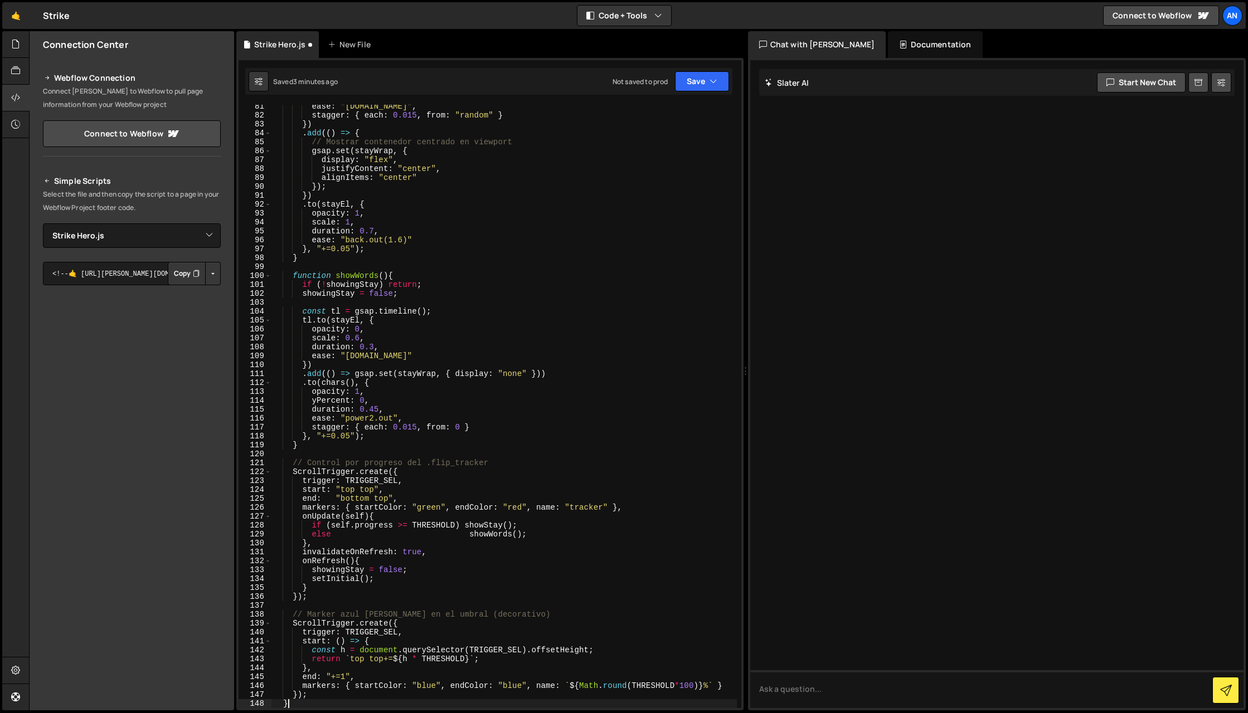
scroll to position [716, 0]
click at [500, 427] on div "ease : "[DOMAIN_NAME]" , stagger : { each : 0.015 , from : "random" } }) . add …" at bounding box center [503, 412] width 465 height 621
type textarea "}"
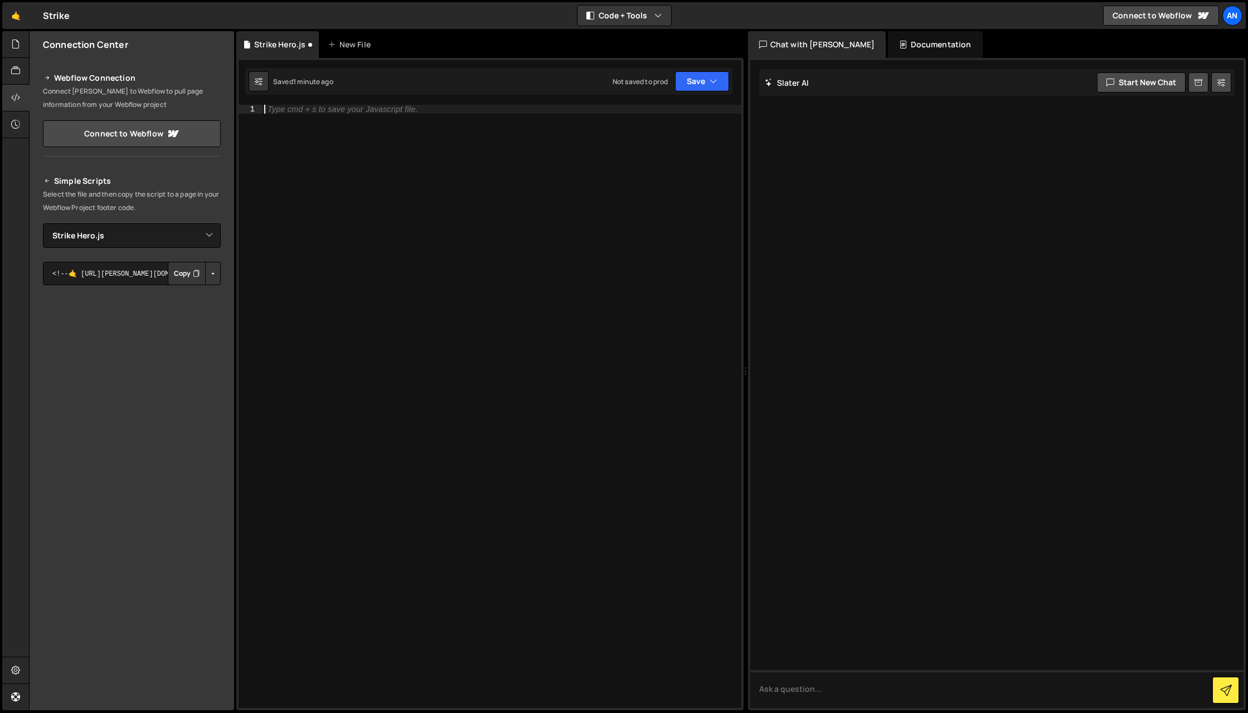
paste textarea "}"
type textarea "}"
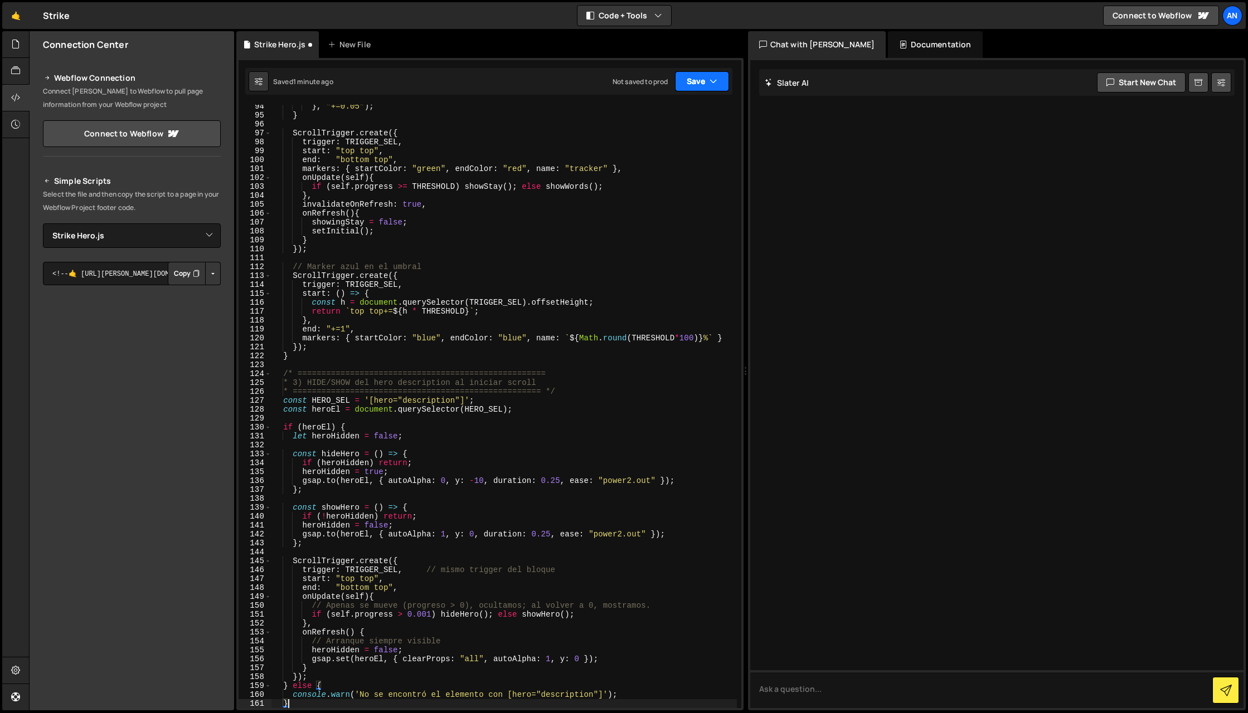
click at [693, 91] on button "Save" at bounding box center [702, 81] width 54 height 20
click at [682, 113] on div "Save to Staging S" at bounding box center [664, 108] width 116 height 11
